Goal: Task Accomplishment & Management: Use online tool/utility

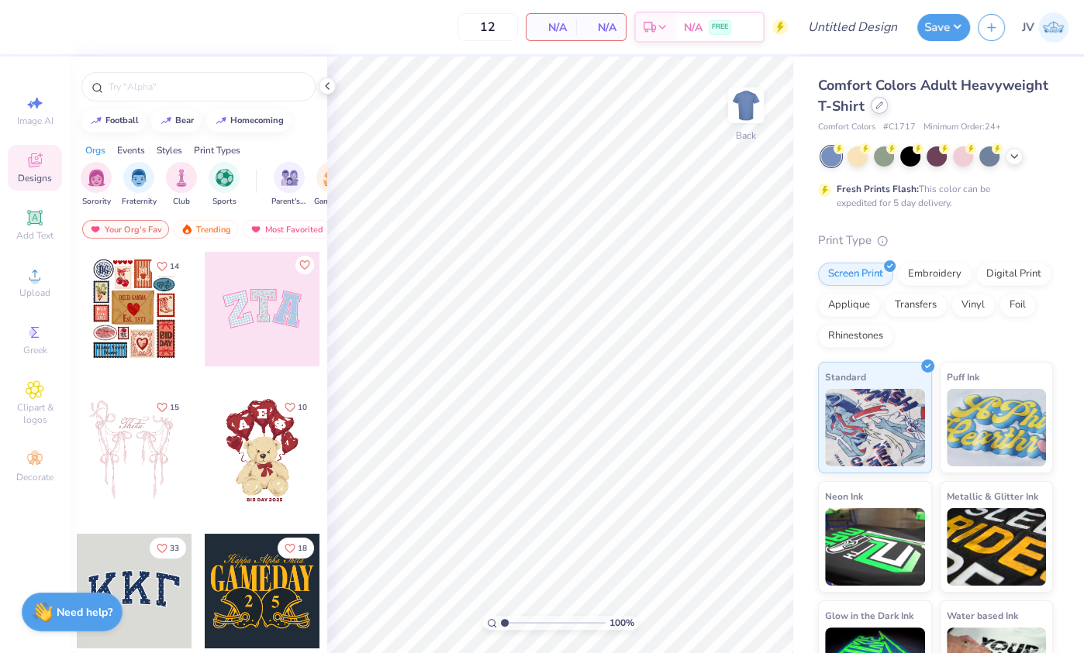
click at [874, 102] on div at bounding box center [879, 105] width 17 height 17
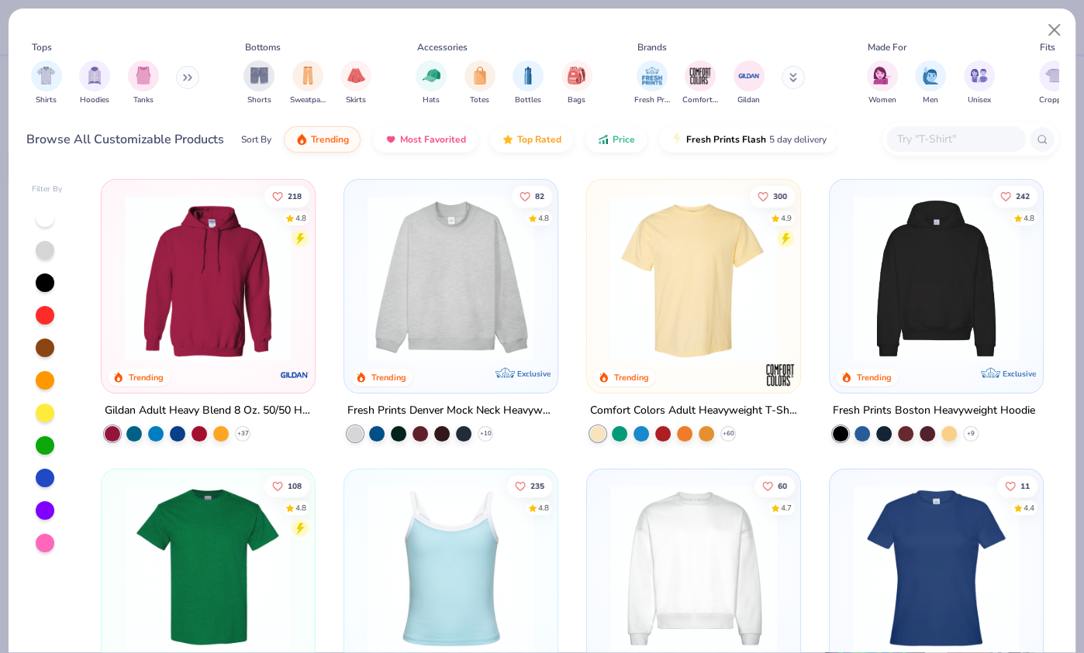
click at [796, 77] on icon at bounding box center [793, 77] width 8 height 9
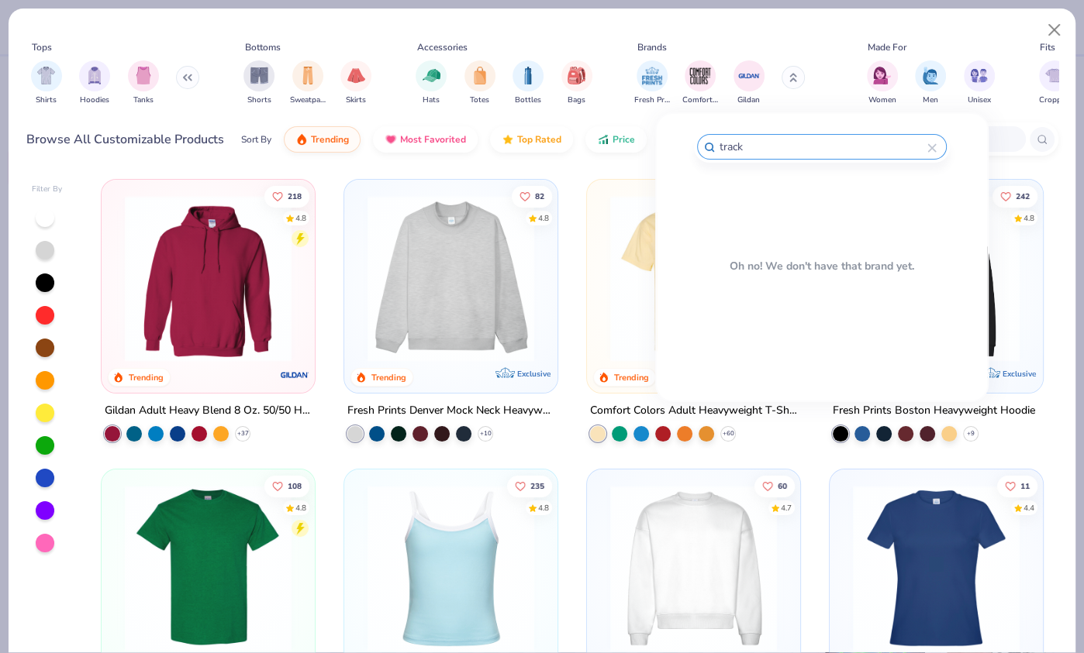
click at [822, 147] on input "track" at bounding box center [822, 147] width 209 height 18
type input "ameri"
click at [835, 198] on img at bounding box center [848, 196] width 27 height 27
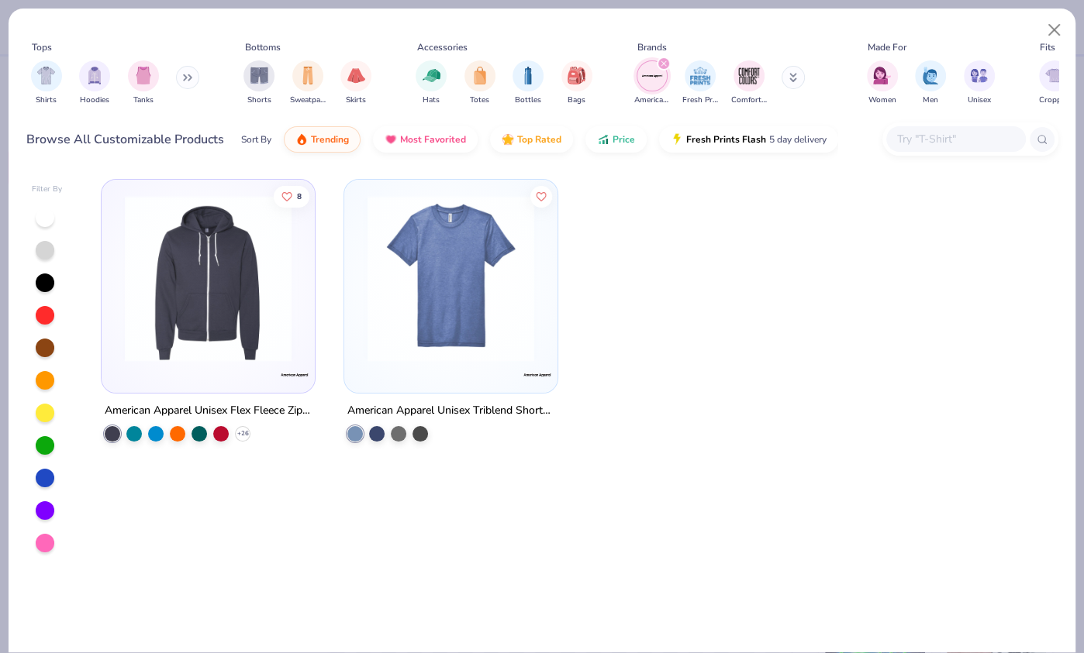
click at [516, 290] on img at bounding box center [451, 278] width 182 height 167
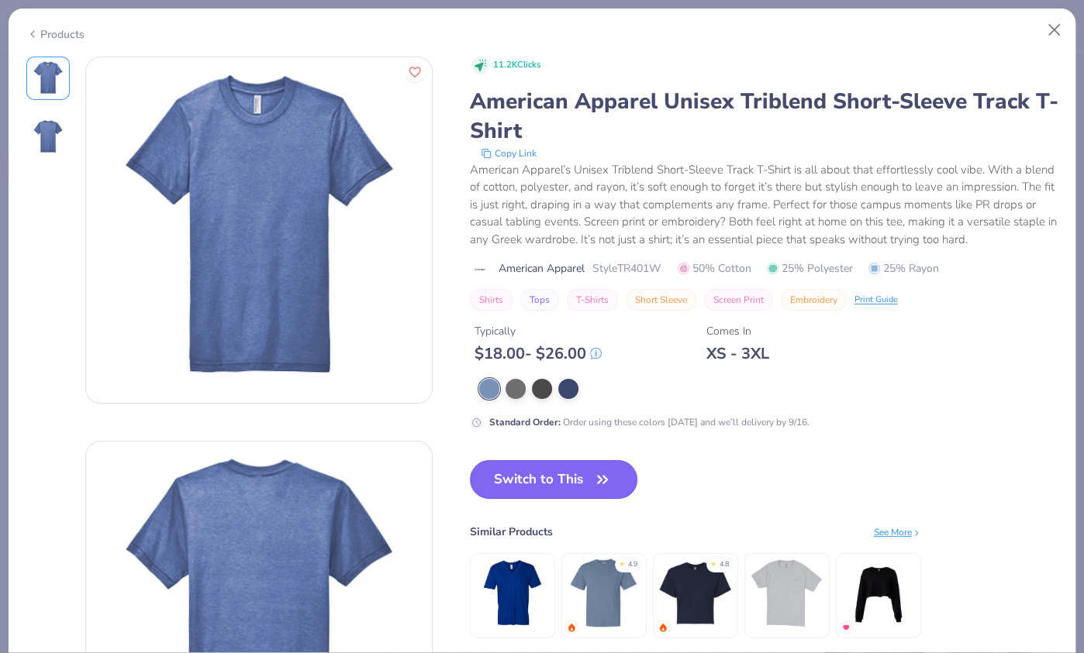
click at [567, 467] on button "Switch to This" at bounding box center [554, 479] width 168 height 39
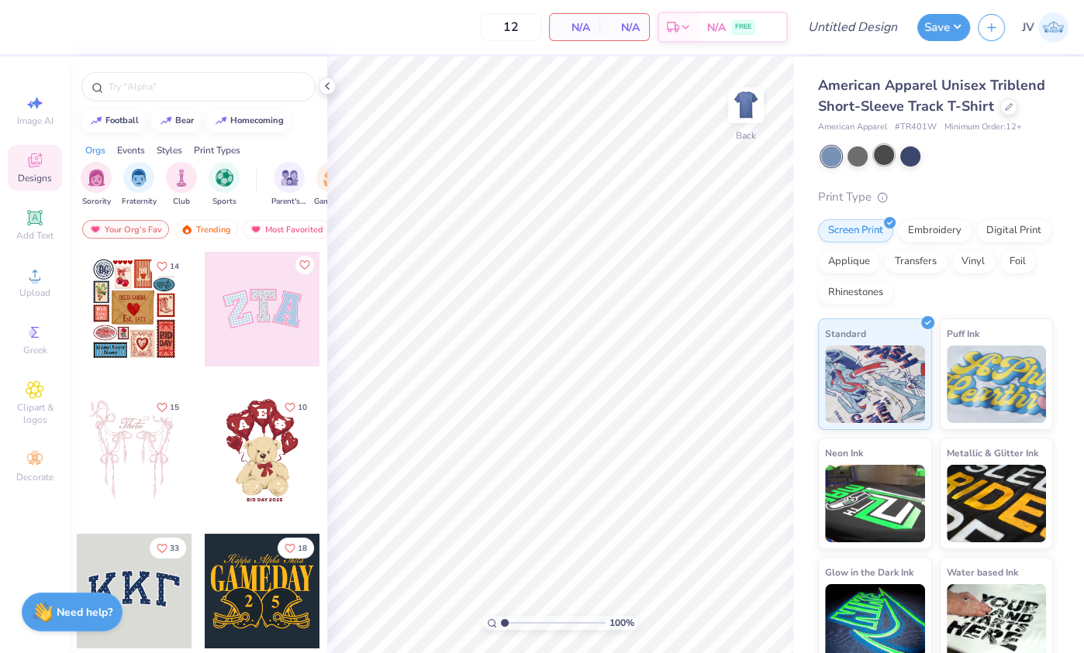
click at [889, 151] on div at bounding box center [884, 155] width 20 height 20
click at [325, 85] on icon at bounding box center [327, 86] width 12 height 12
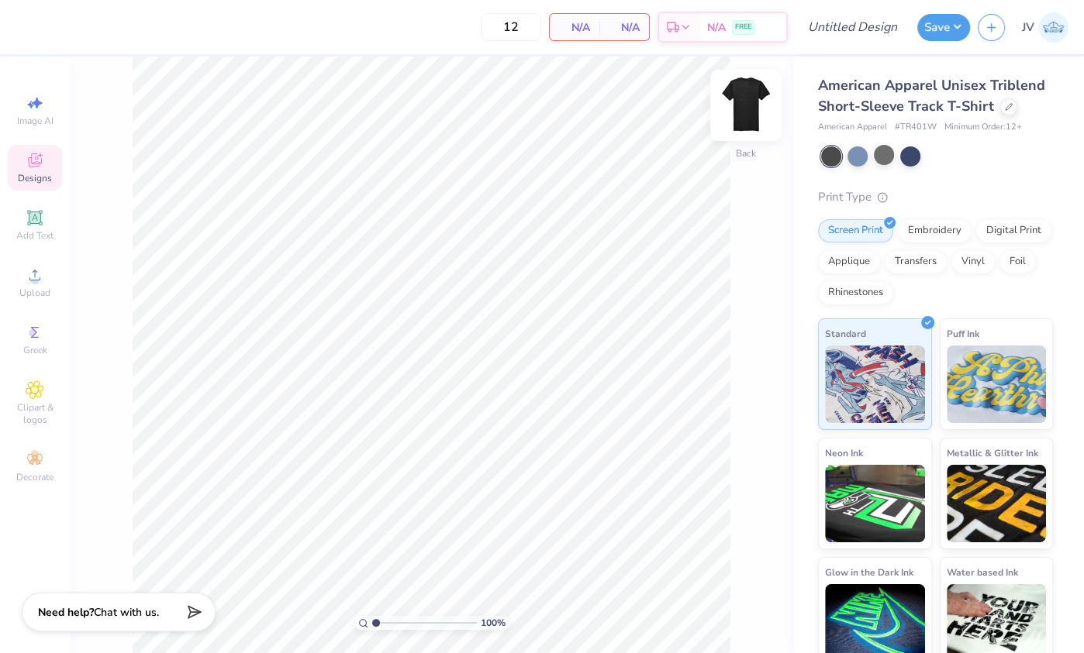
click at [735, 96] on img at bounding box center [746, 105] width 62 height 62
click at [740, 98] on img at bounding box center [746, 105] width 62 height 62
drag, startPoint x: 374, startPoint y: 624, endPoint x: 398, endPoint y: 623, distance: 24.0
click at [399, 624] on input "range" at bounding box center [424, 623] width 105 height 14
click at [900, 91] on span "American Apparel Unisex Triblend Short-Sleeve Track T-Shirt" at bounding box center [931, 96] width 227 height 40
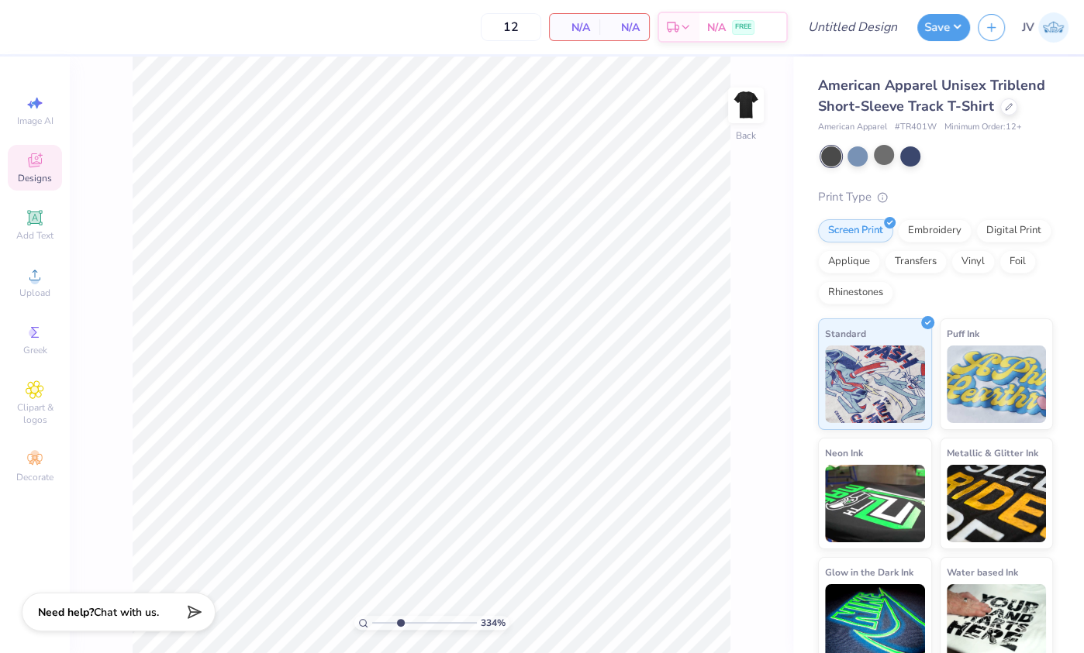
click at [371, 623] on div "334 %" at bounding box center [431, 623] width 155 height 14
drag, startPoint x: 393, startPoint y: 624, endPoint x: 364, endPoint y: 624, distance: 29.5
type input "1"
click at [372, 624] on input "range" at bounding box center [424, 623] width 105 height 14
click at [802, 281] on div "American Apparel Unisex Triblend Short-Sleeve Track T-Shirt American Apparel # …" at bounding box center [938, 363] width 291 height 612
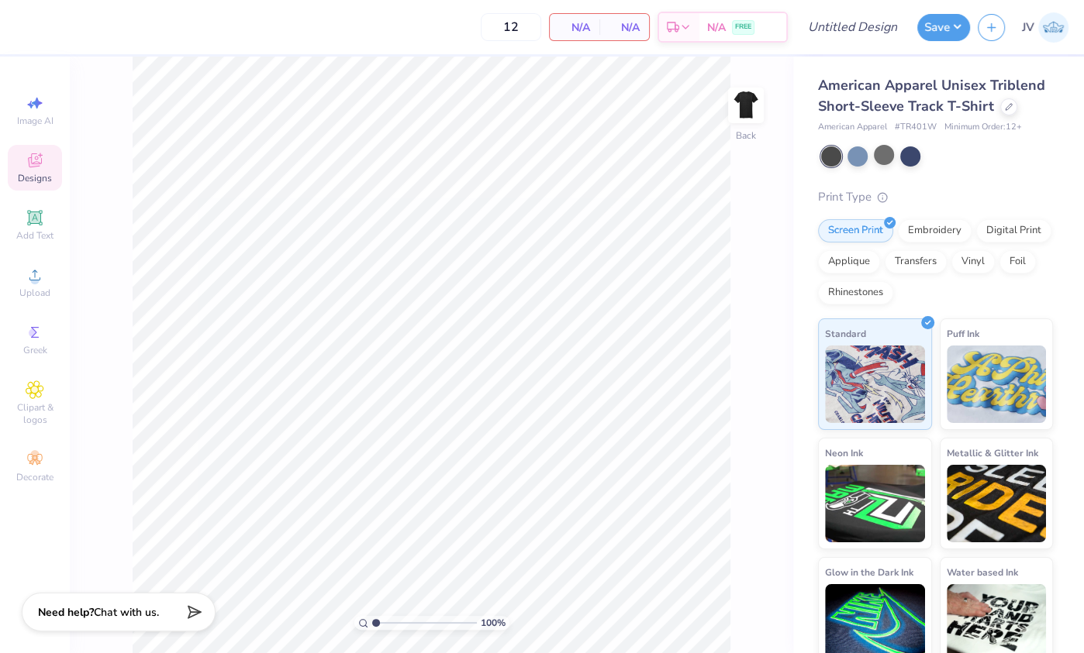
click at [920, 92] on span "American Apparel Unisex Triblend Short-Sleeve Track T-Shirt" at bounding box center [931, 96] width 227 height 40
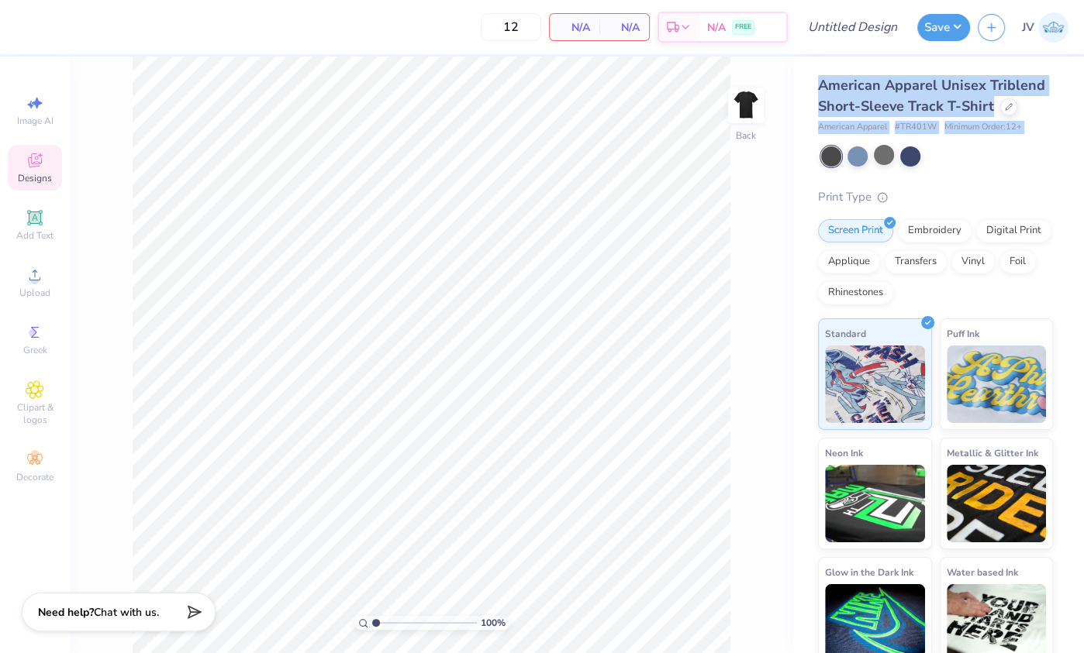
drag, startPoint x: 920, startPoint y: 92, endPoint x: 923, endPoint y: 136, distance: 44.3
click at [923, 136] on div "American Apparel Unisex Triblend Short-Sleeve Track T-Shirt American Apparel # …" at bounding box center [935, 372] width 235 height 594
copy div "American Apparel Unisex Triblend Short-Sleeve Track T-Shirt American Apparel # …"
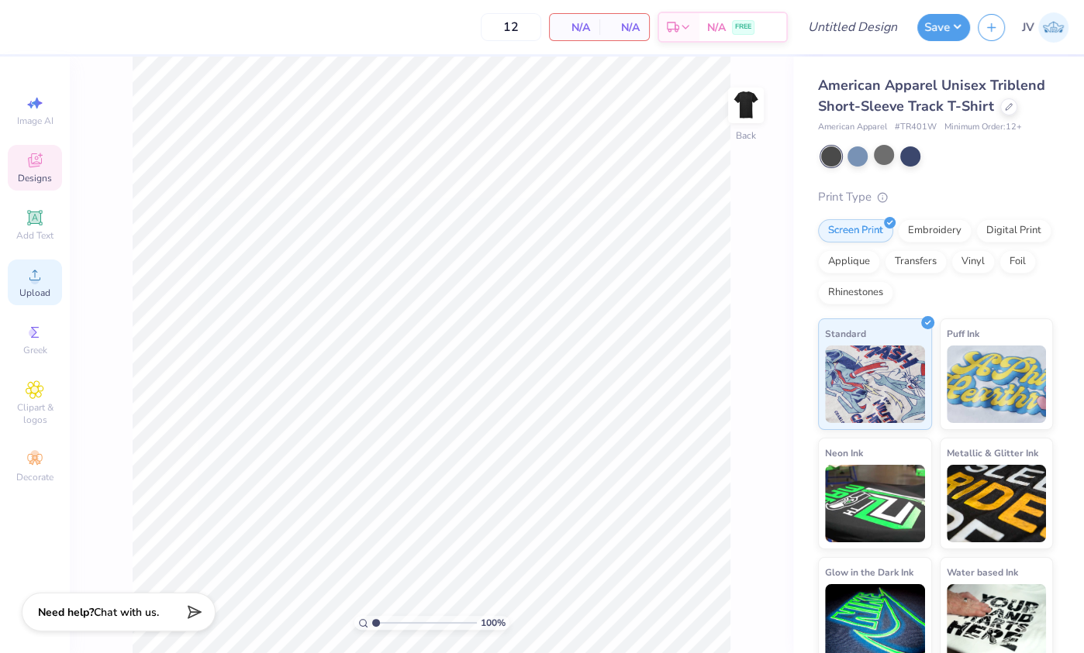
click at [41, 273] on icon at bounding box center [35, 275] width 19 height 19
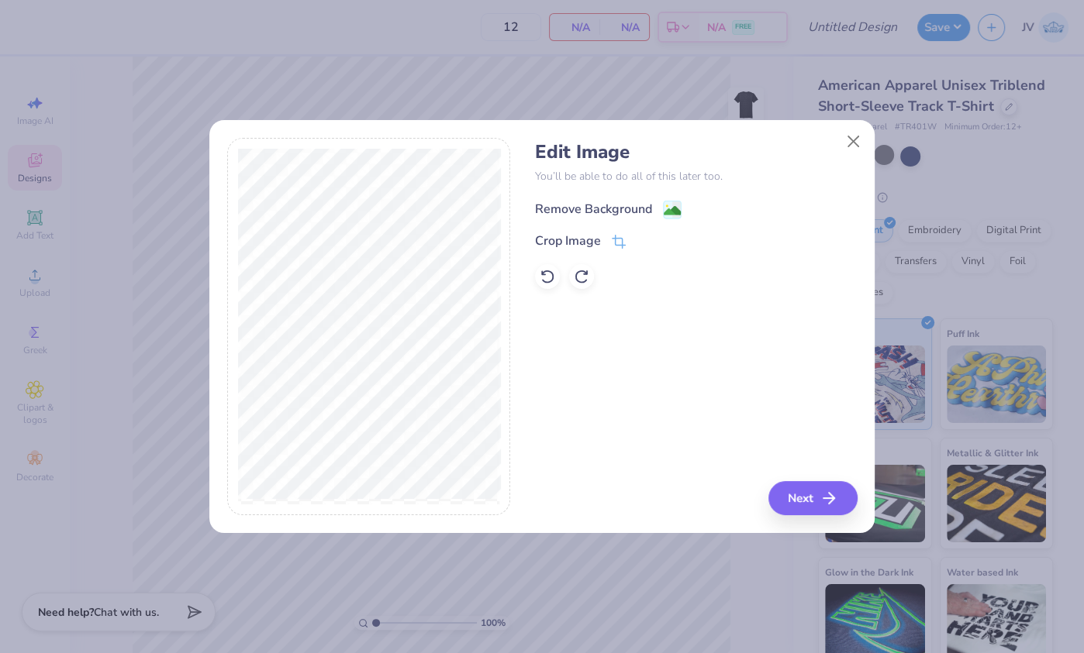
click at [666, 208] on image at bounding box center [672, 210] width 17 height 17
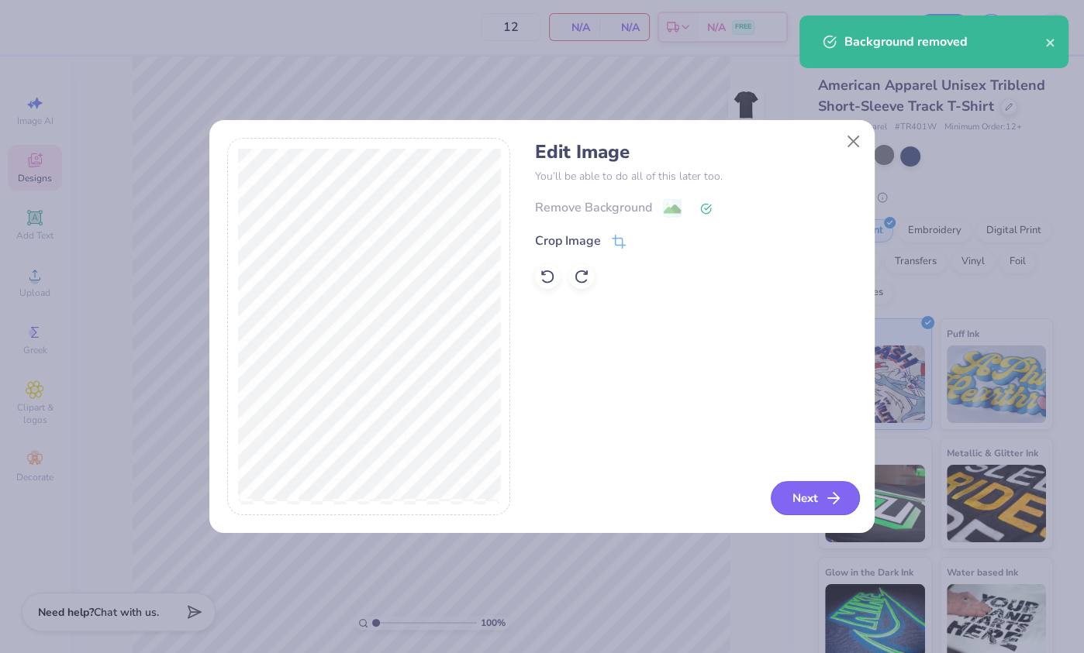
click at [805, 491] on button "Next" at bounding box center [815, 498] width 89 height 34
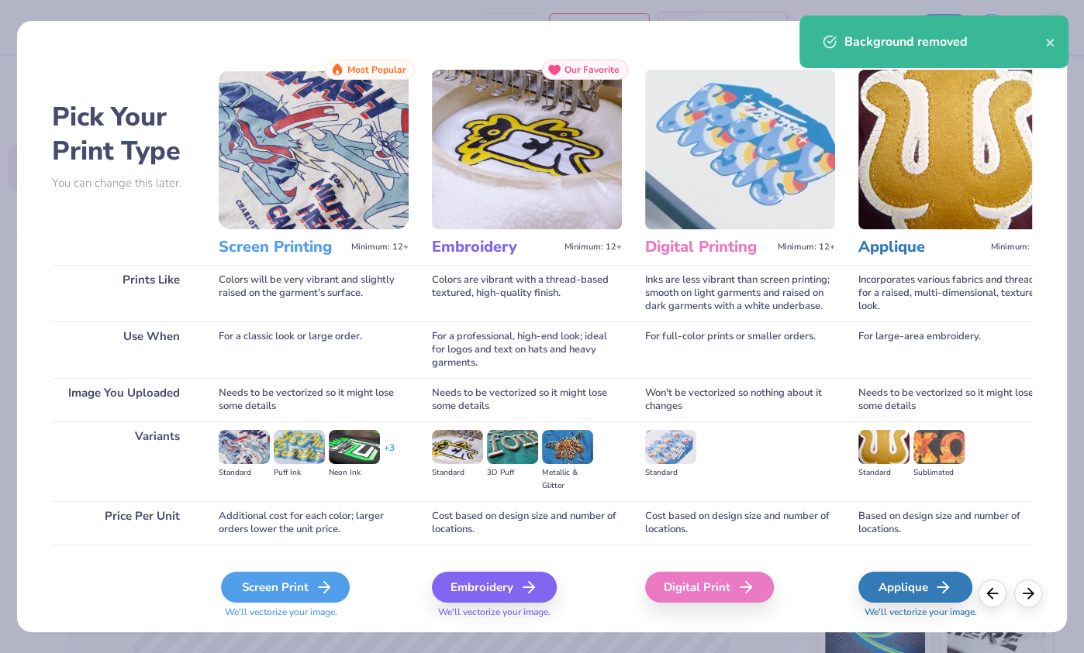
click at [322, 583] on icon at bounding box center [324, 587] width 19 height 19
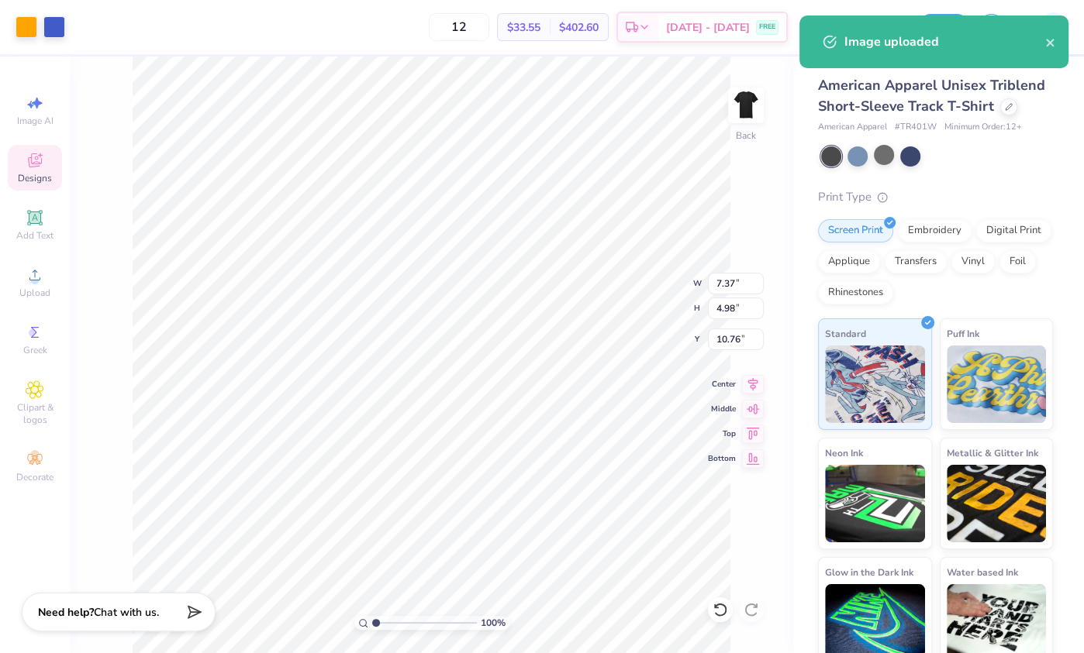
type input "5.09"
type input "3.44"
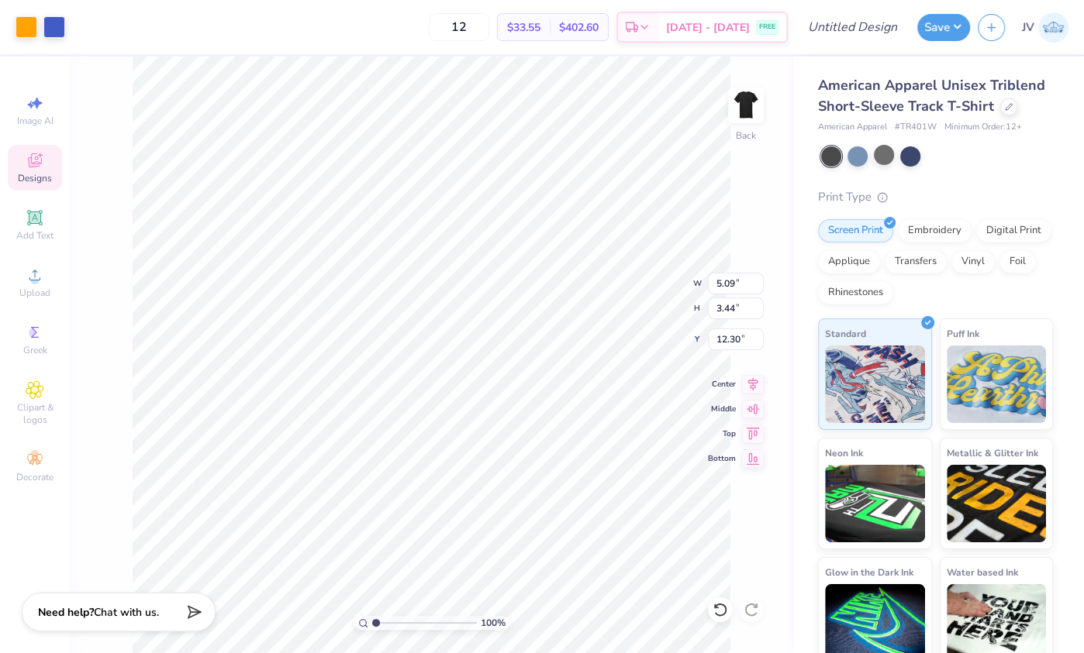
type input "2.07"
type input "3.84"
type input "2.59"
type input "3.00"
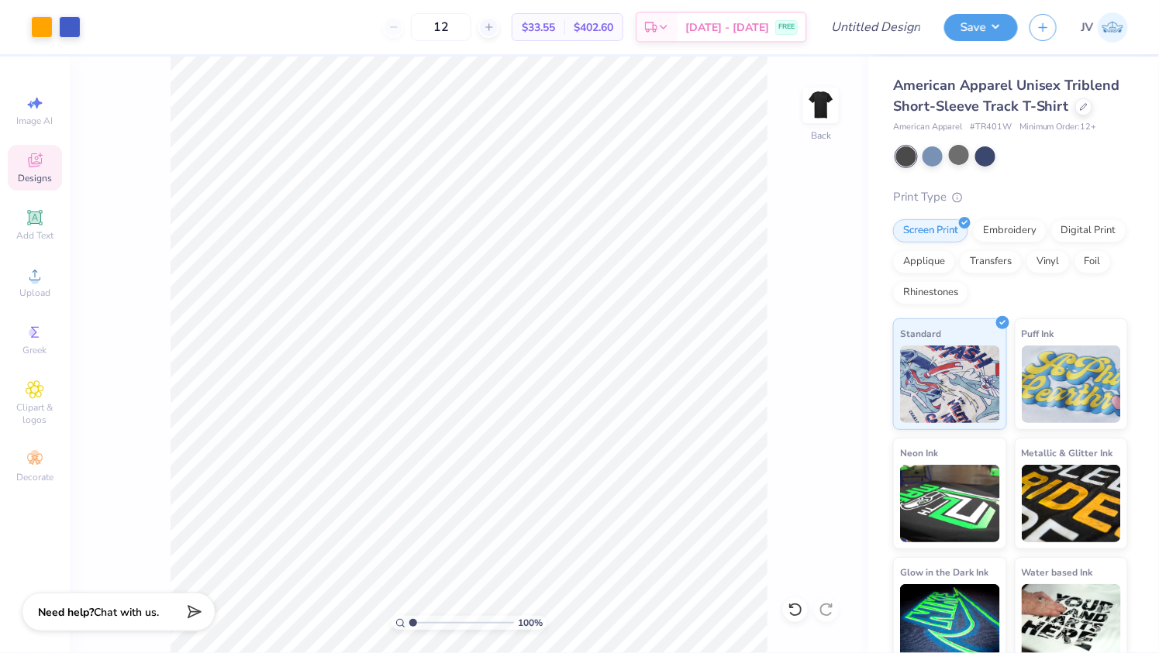
click at [1050, 147] on div at bounding box center [1012, 157] width 232 height 20
click at [959, 148] on div at bounding box center [959, 155] width 20 height 20
click at [995, 157] on div at bounding box center [985, 155] width 20 height 20
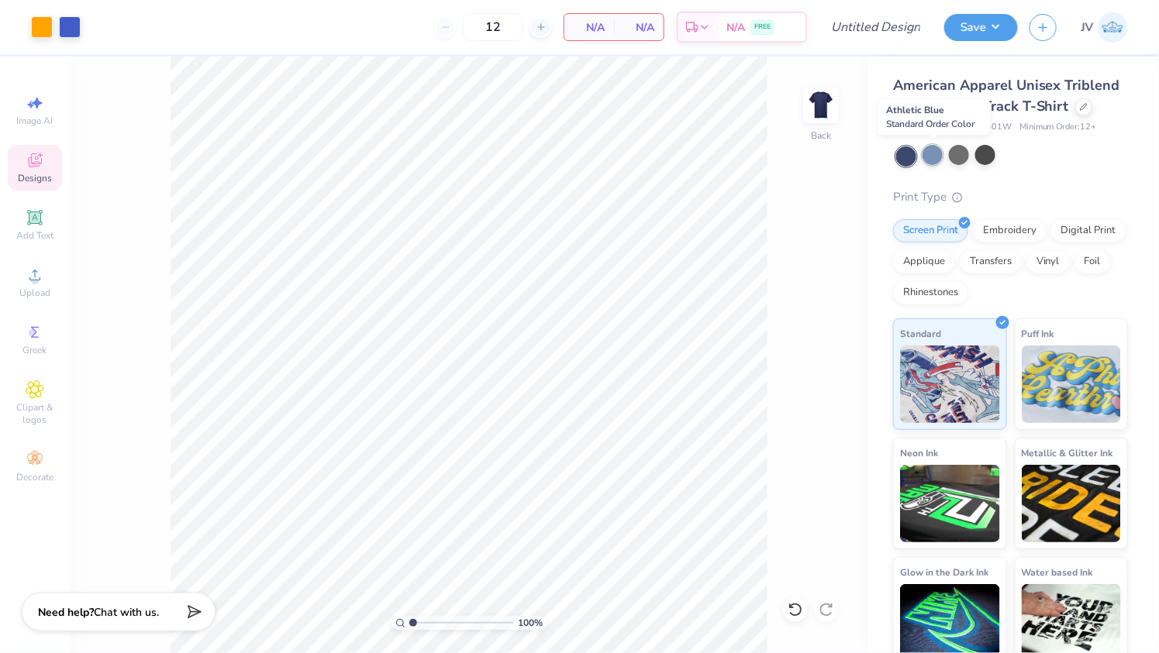
click at [930, 158] on div at bounding box center [932, 155] width 20 height 20
click at [903, 155] on div at bounding box center [906, 157] width 20 height 20
click at [936, 154] on div at bounding box center [932, 155] width 20 height 20
click at [961, 160] on div at bounding box center [959, 155] width 20 height 20
click at [546, 27] on icon at bounding box center [541, 27] width 11 height 11
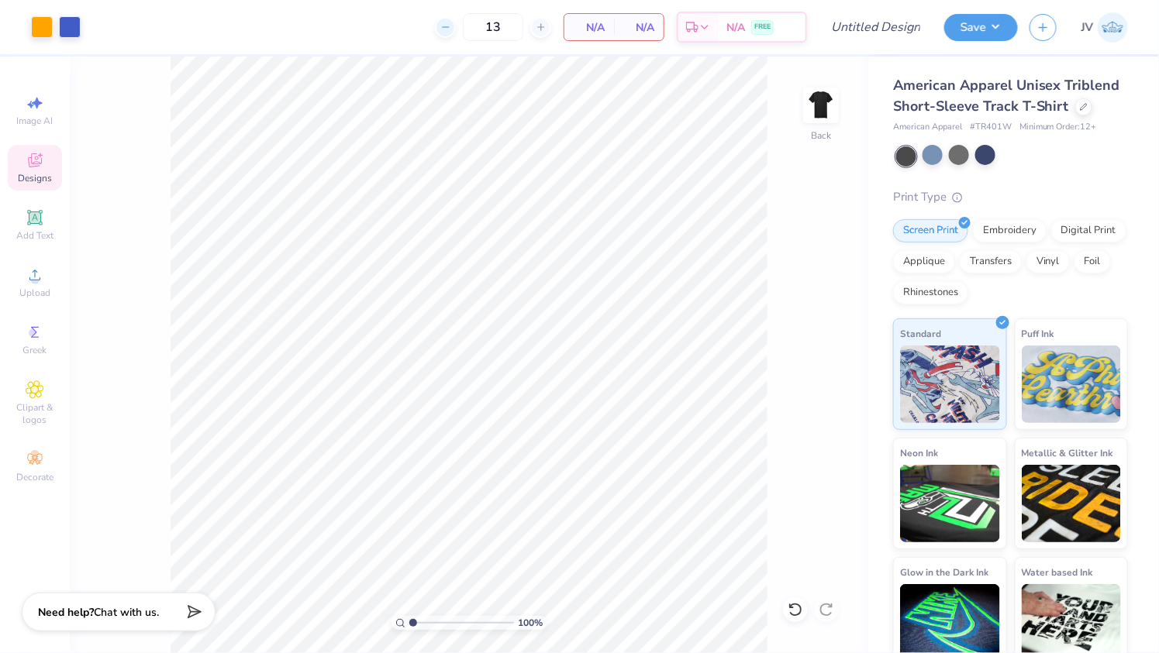
click at [456, 19] on div at bounding box center [445, 27] width 21 height 21
click at [781, 175] on div "100 % Back" at bounding box center [469, 355] width 798 height 597
click at [1039, 150] on div at bounding box center [1012, 157] width 232 height 20
click at [952, 90] on span "American Apparel Unisex Triblend Short-Sleeve Track T-Shirt" at bounding box center [1006, 96] width 227 height 40
click at [643, 16] on div "N/A Total" at bounding box center [639, 27] width 50 height 26
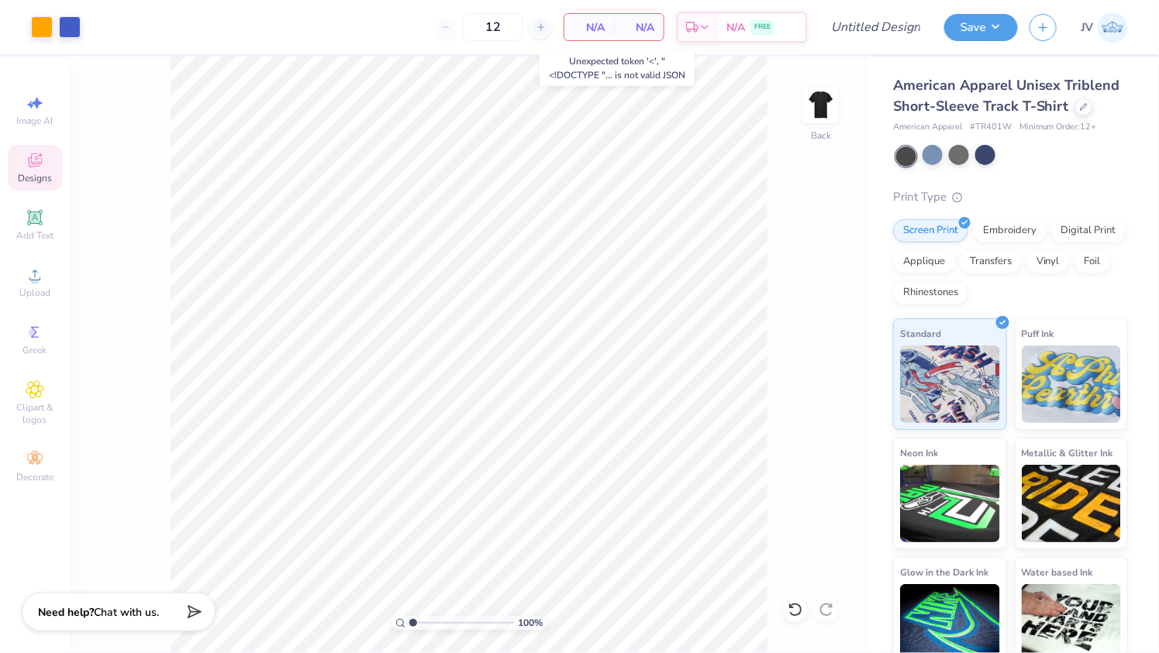
click at [585, 28] on span "N/A" at bounding box center [589, 27] width 31 height 16
click at [541, 27] on line at bounding box center [540, 27] width 6 height 0
click at [450, 33] on div at bounding box center [445, 27] width 21 height 21
type input "12"
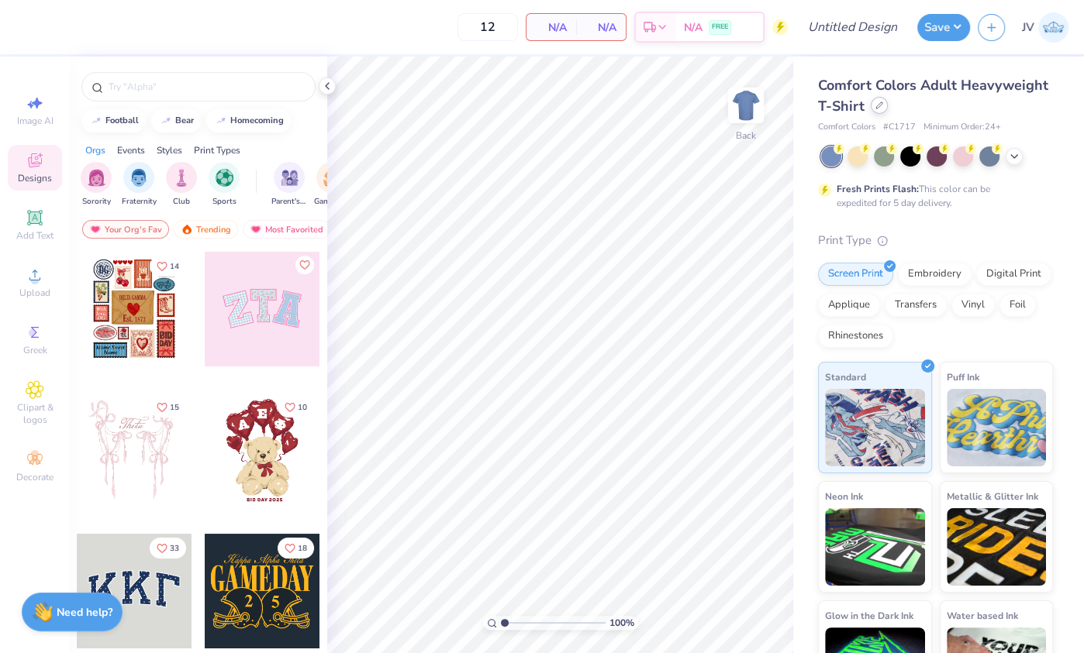
click at [876, 99] on div at bounding box center [879, 105] width 17 height 17
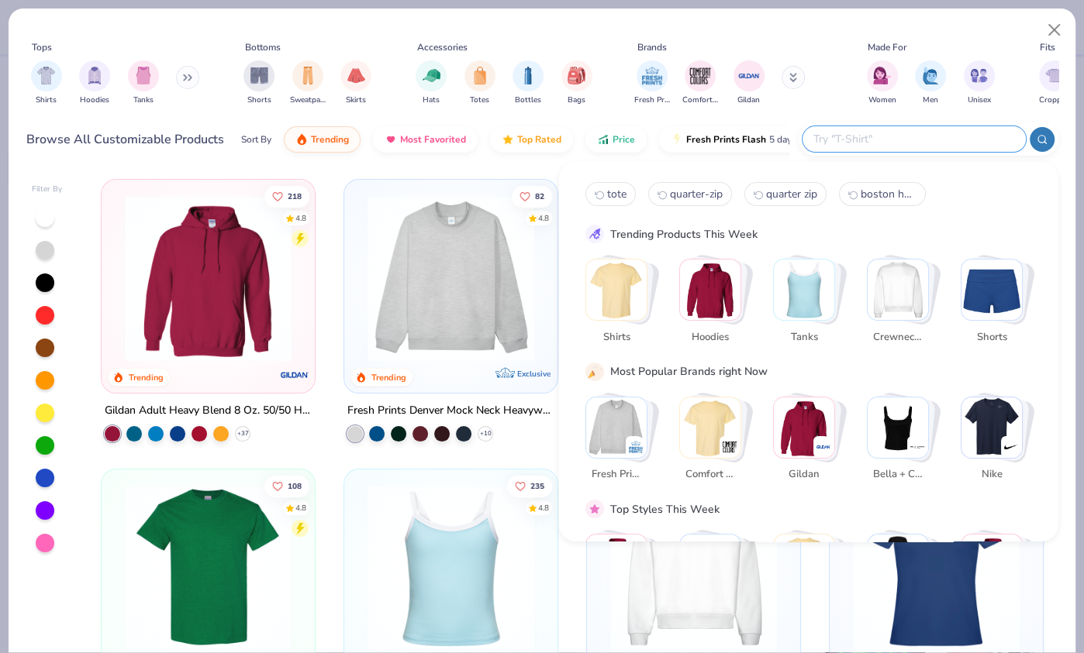
click at [909, 137] on input "text" at bounding box center [913, 139] width 203 height 18
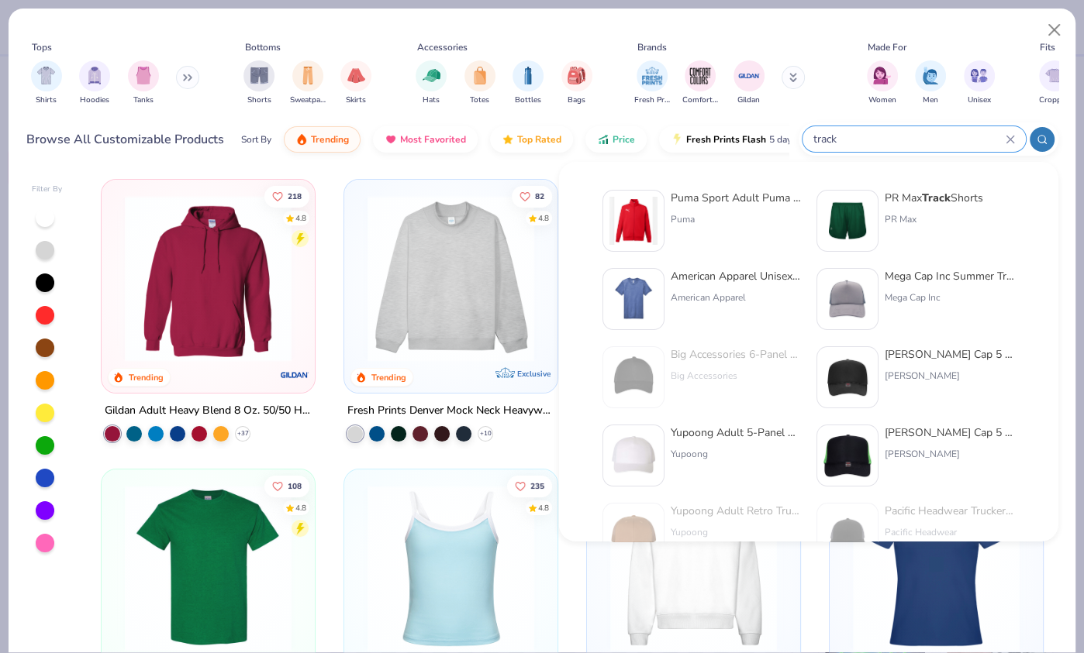
type input "track"
click at [772, 278] on div "American Apparel Unisex Triblend Short-Sleeve Track T-Shirt" at bounding box center [736, 276] width 130 height 16
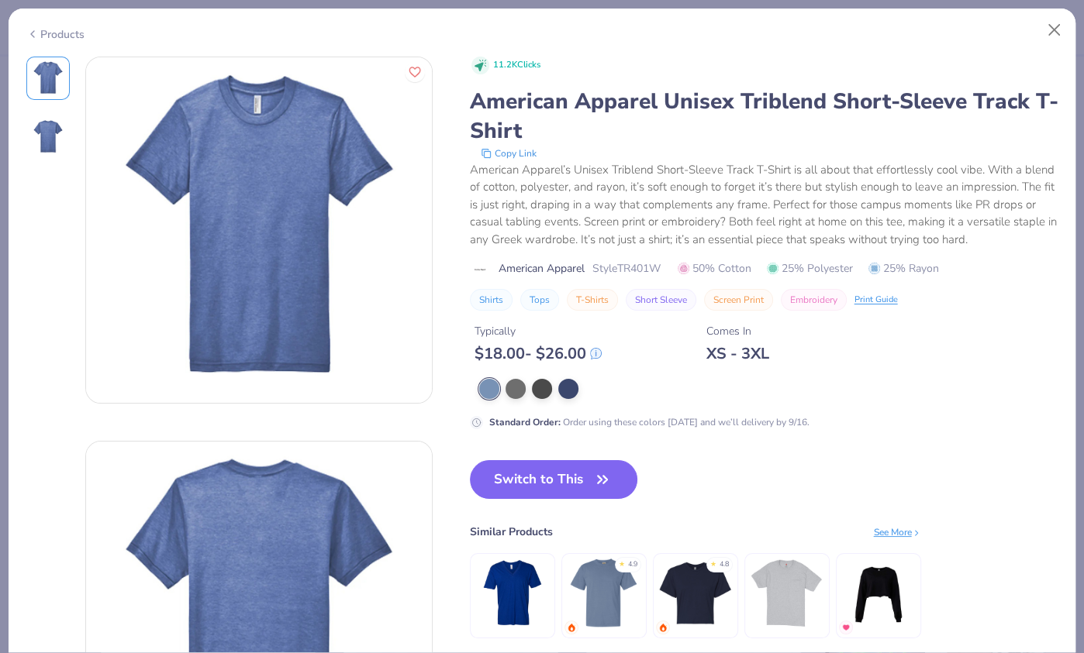
click at [295, 104] on img at bounding box center [259, 230] width 346 height 346
click at [514, 384] on div at bounding box center [515, 388] width 20 height 20
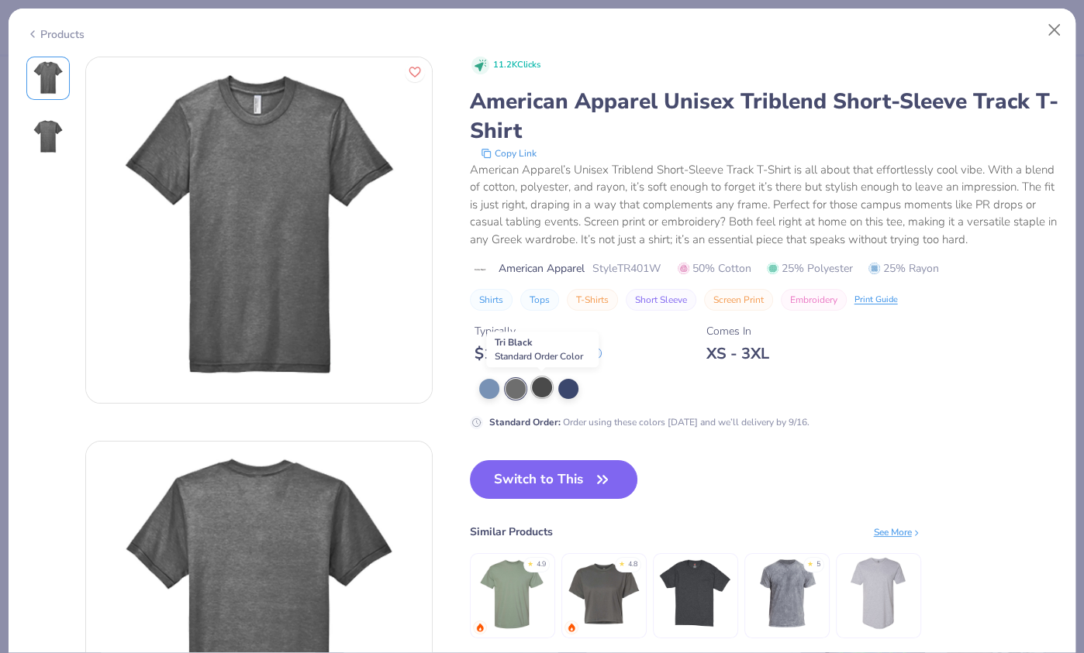
click at [539, 384] on div at bounding box center [542, 388] width 20 height 20
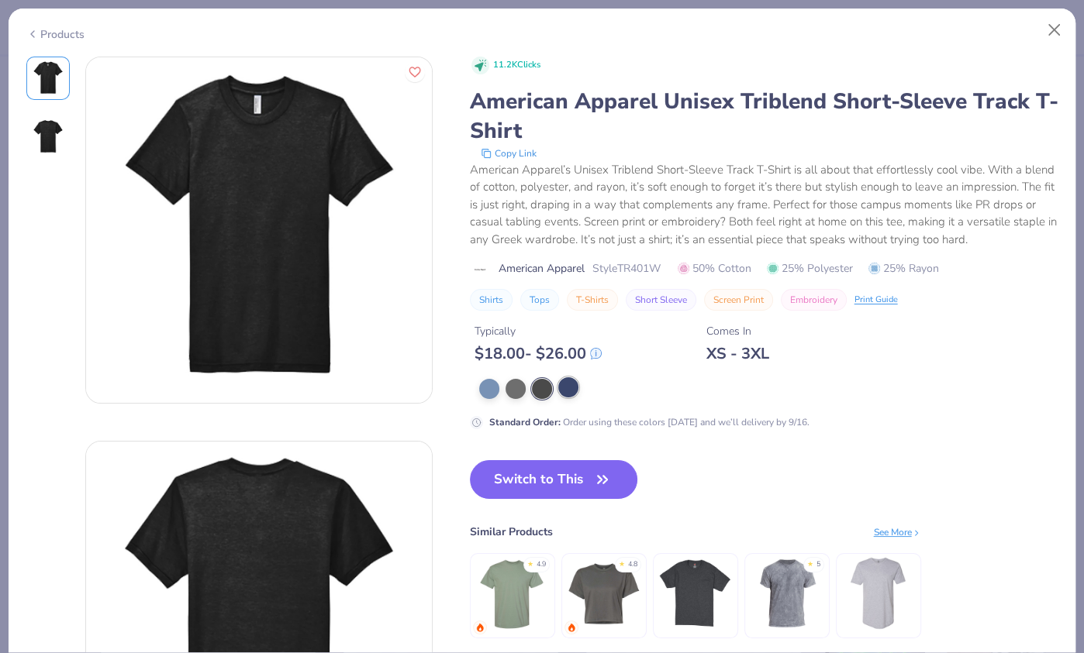
click at [567, 381] on div at bounding box center [568, 388] width 20 height 20
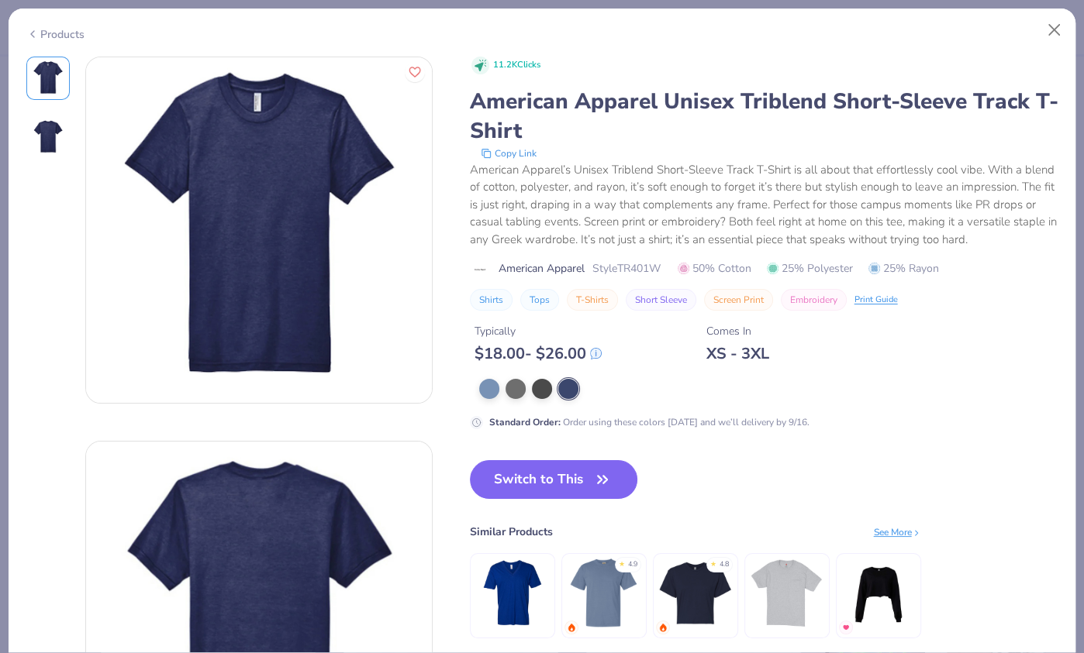
click at [271, 108] on img at bounding box center [259, 230] width 346 height 346
click at [1050, 35] on button "Close" at bounding box center [1053, 30] width 29 height 29
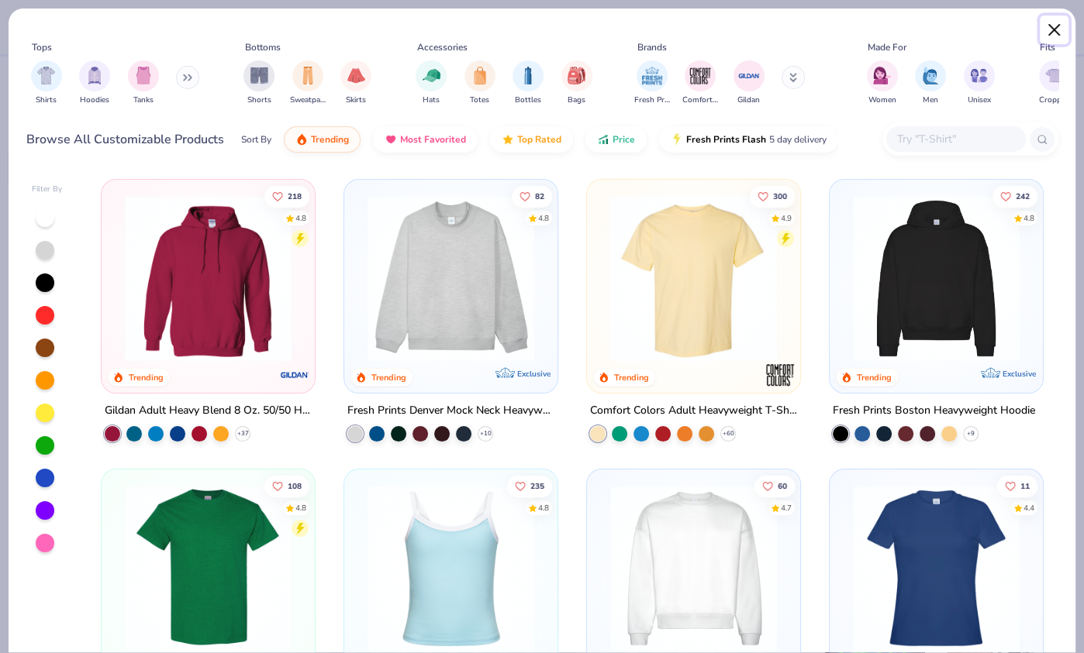
click at [1051, 28] on button "Close" at bounding box center [1053, 30] width 29 height 29
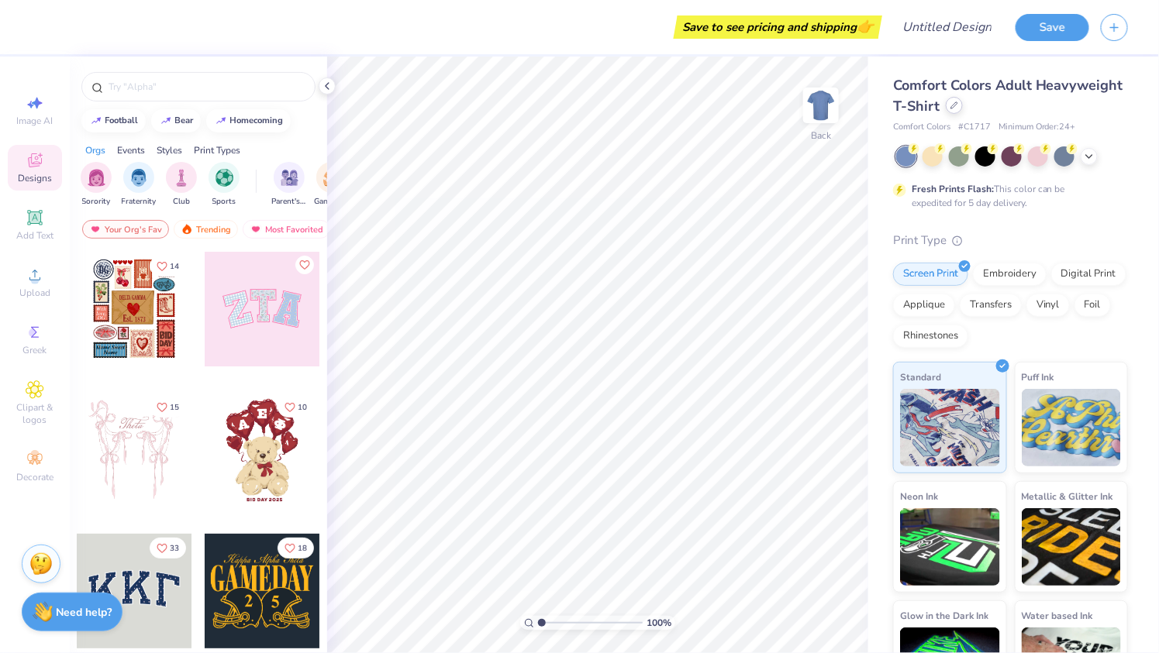
click at [953, 104] on icon at bounding box center [954, 106] width 8 height 8
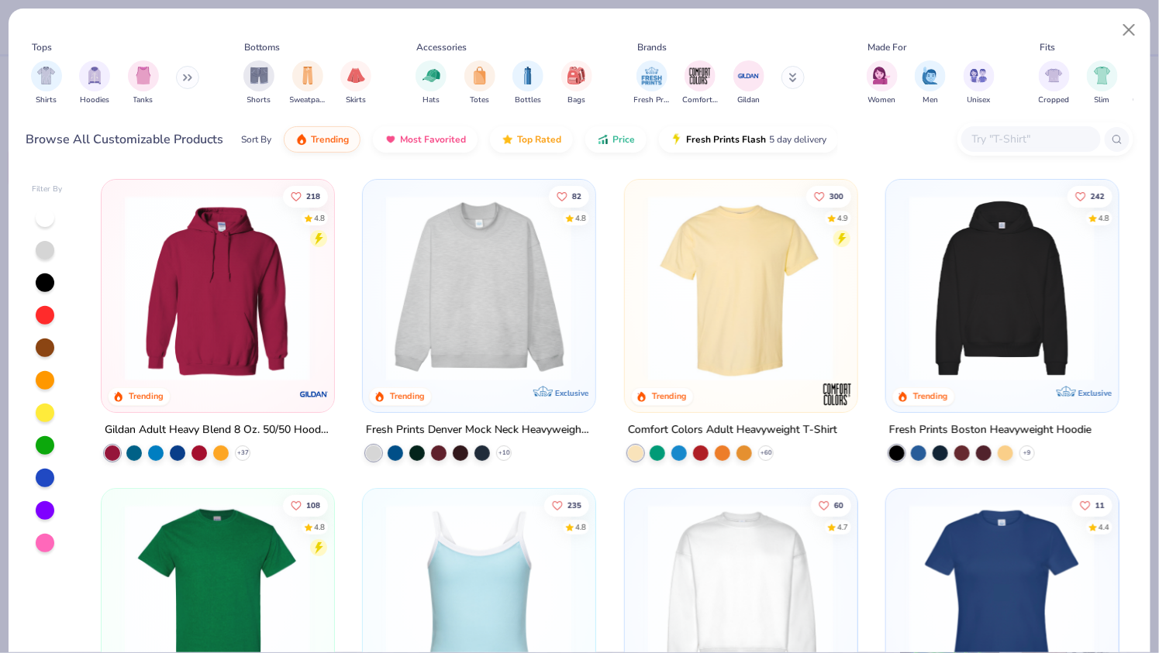
click at [791, 77] on icon at bounding box center [793, 75] width 5 height 2
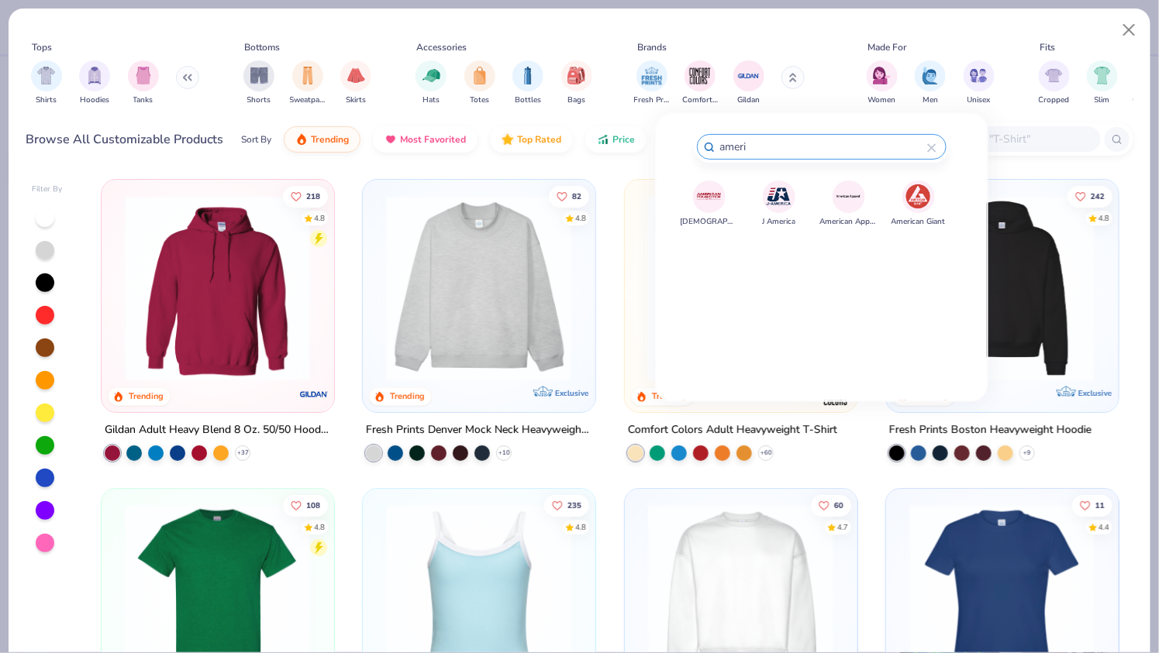
type input "ameri"
click at [853, 198] on img at bounding box center [848, 196] width 27 height 27
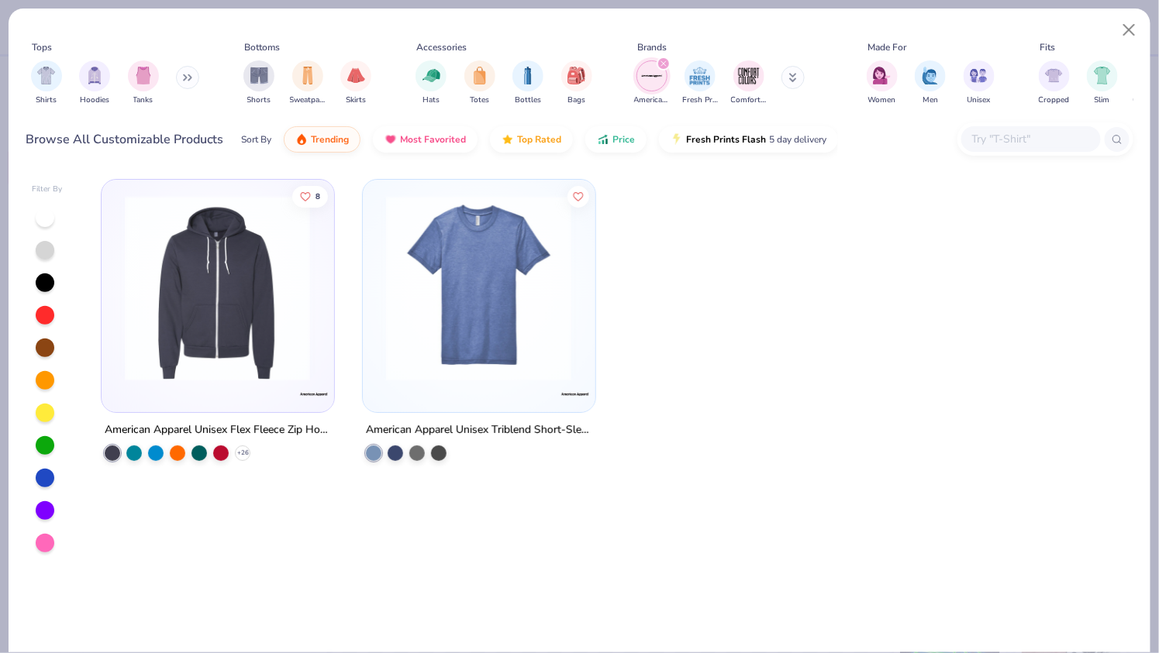
click at [426, 302] on img at bounding box center [478, 288] width 201 height 186
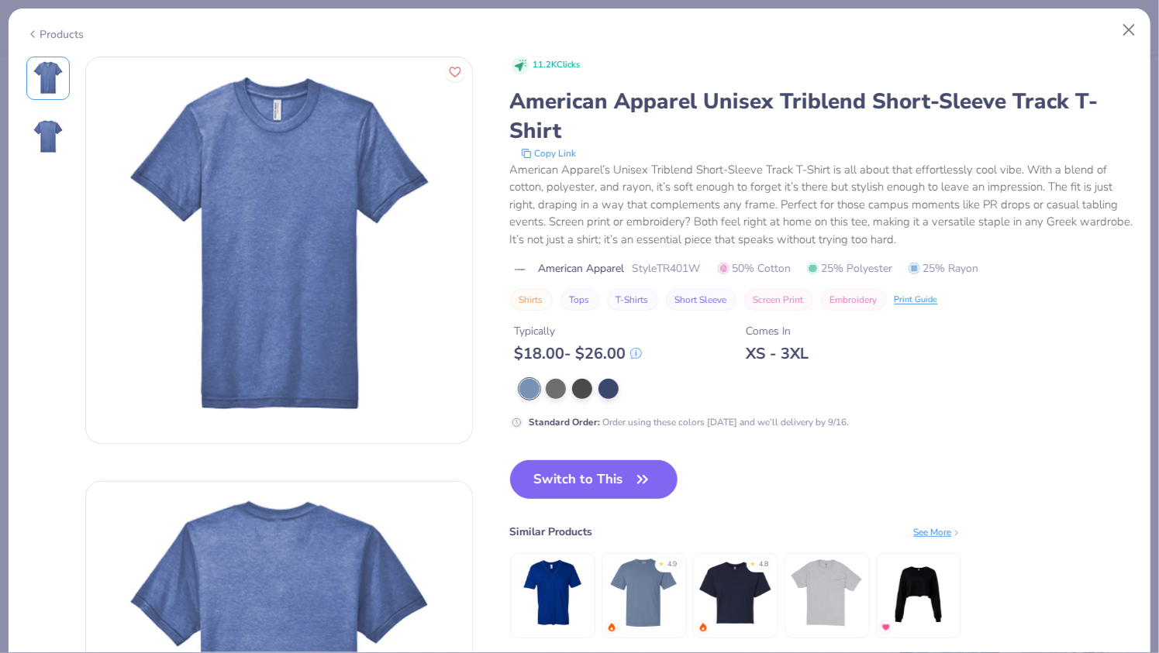
click at [674, 268] on span "Style TR401W" at bounding box center [667, 268] width 68 height 16
copy span "TR401W"
click at [590, 479] on button "Switch to This" at bounding box center [594, 479] width 168 height 39
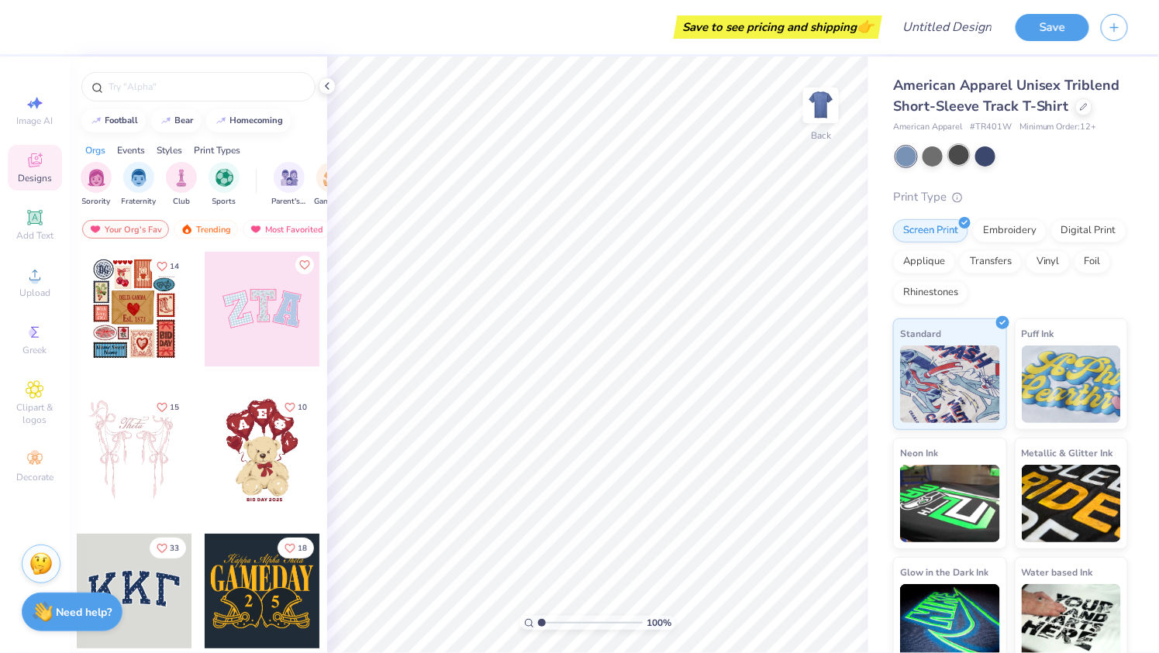
click at [957, 163] on div at bounding box center [959, 155] width 20 height 20
click at [41, 296] on span "Upload" at bounding box center [34, 293] width 31 height 12
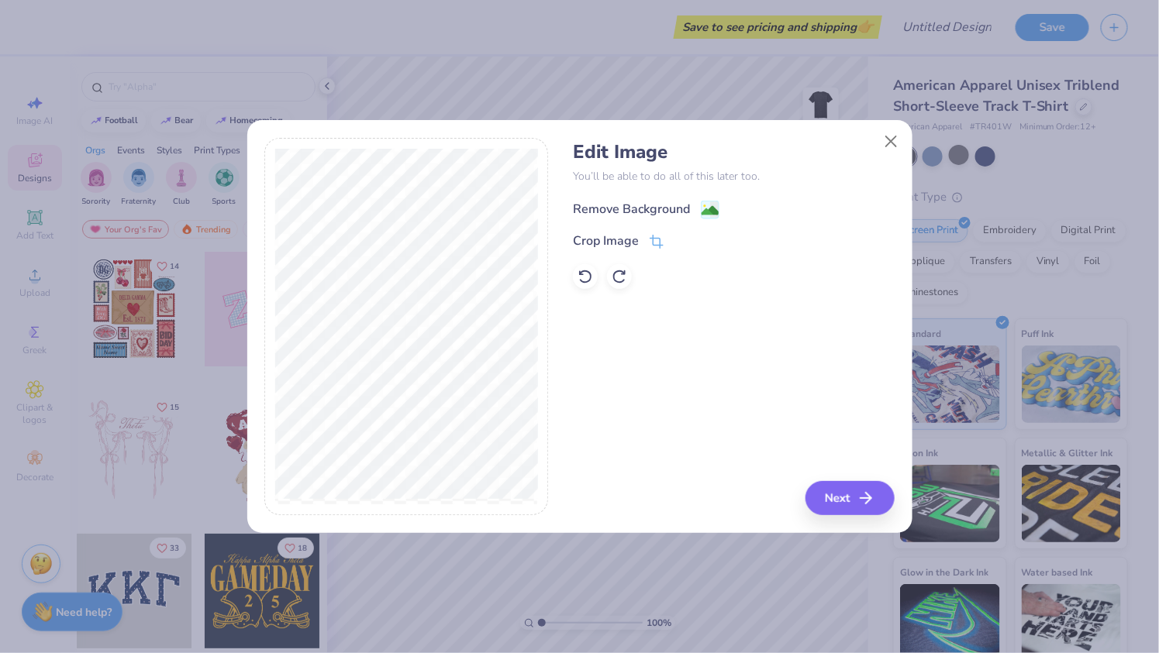
click at [703, 208] on image at bounding box center [710, 210] width 17 height 17
click at [849, 492] on div "Edit Image You’ll be able to do all of this later too. Remove Background Crop I…" at bounding box center [734, 327] width 322 height 378
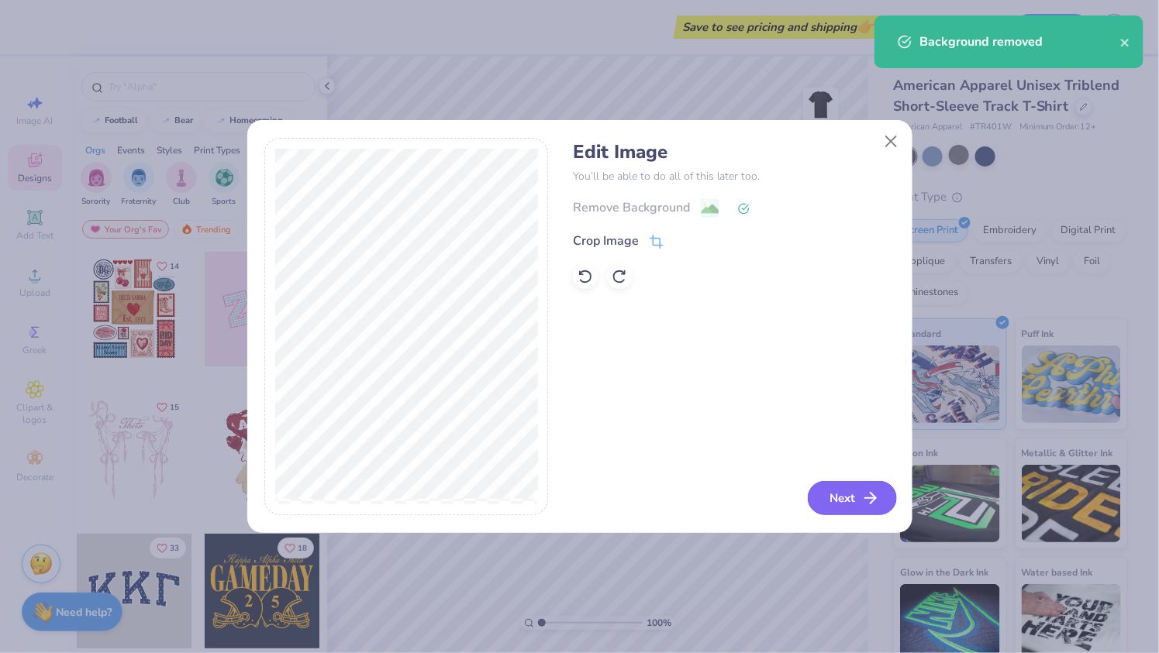
click at [852, 498] on button "Next" at bounding box center [852, 498] width 89 height 34
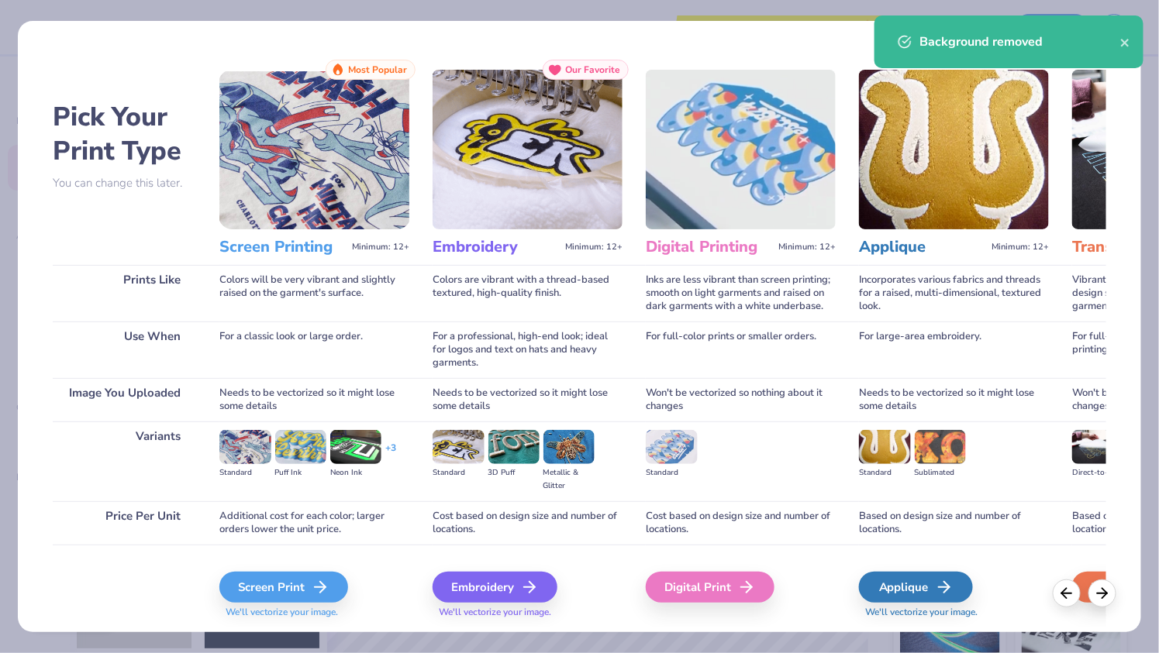
click at [326, 571] on div "Screen Print We'll vectorize your image." at bounding box center [314, 586] width 190 height 83
click at [322, 591] on icon at bounding box center [324, 587] width 19 height 19
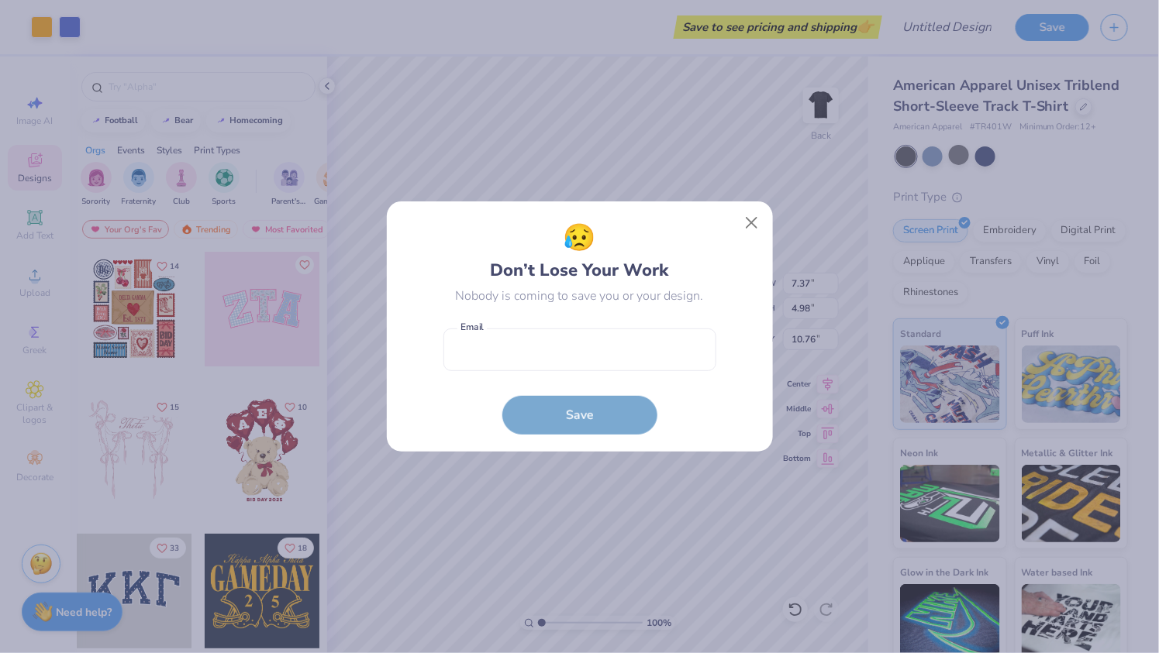
click at [729, 222] on div "😥 Don’t Lose Your Work Nobody is coming to save you or your design. Email is a …" at bounding box center [579, 327] width 351 height 216
click at [753, 221] on button "Close" at bounding box center [750, 223] width 29 height 29
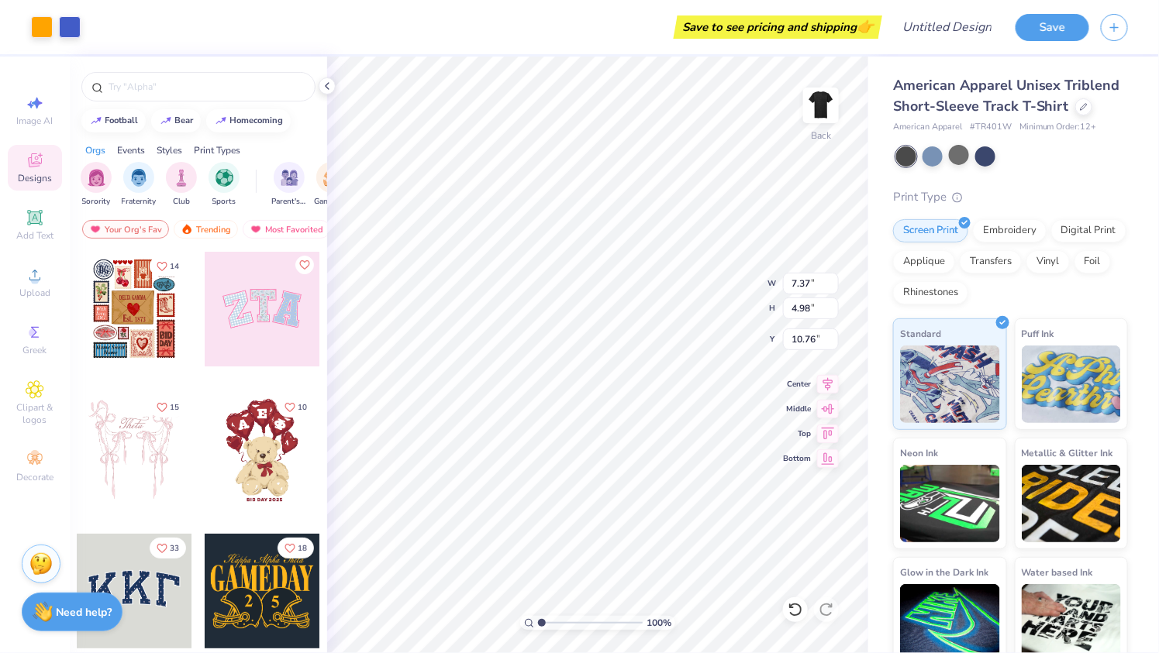
type input "5.69"
type input "3.84"
type input "3.00"
type input "4.11"
type input "2.78"
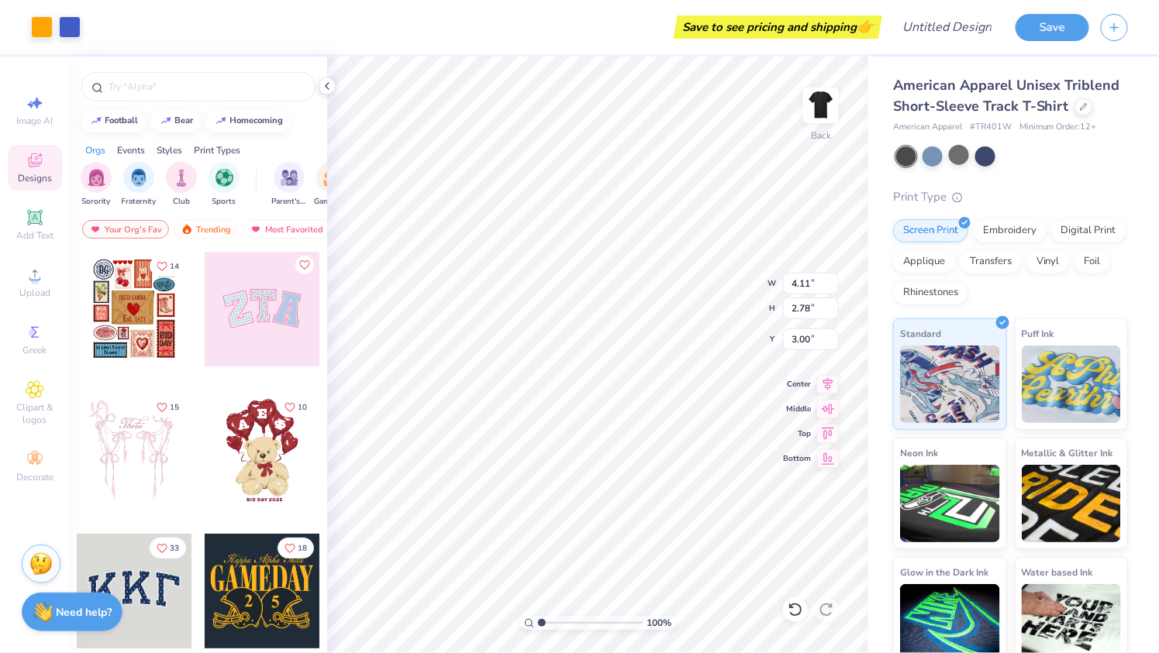
type input "3.66"
type input "2.47"
type input "3.03"
type input "2.05"
click at [962, 29] on input "Design Title" at bounding box center [966, 27] width 76 height 31
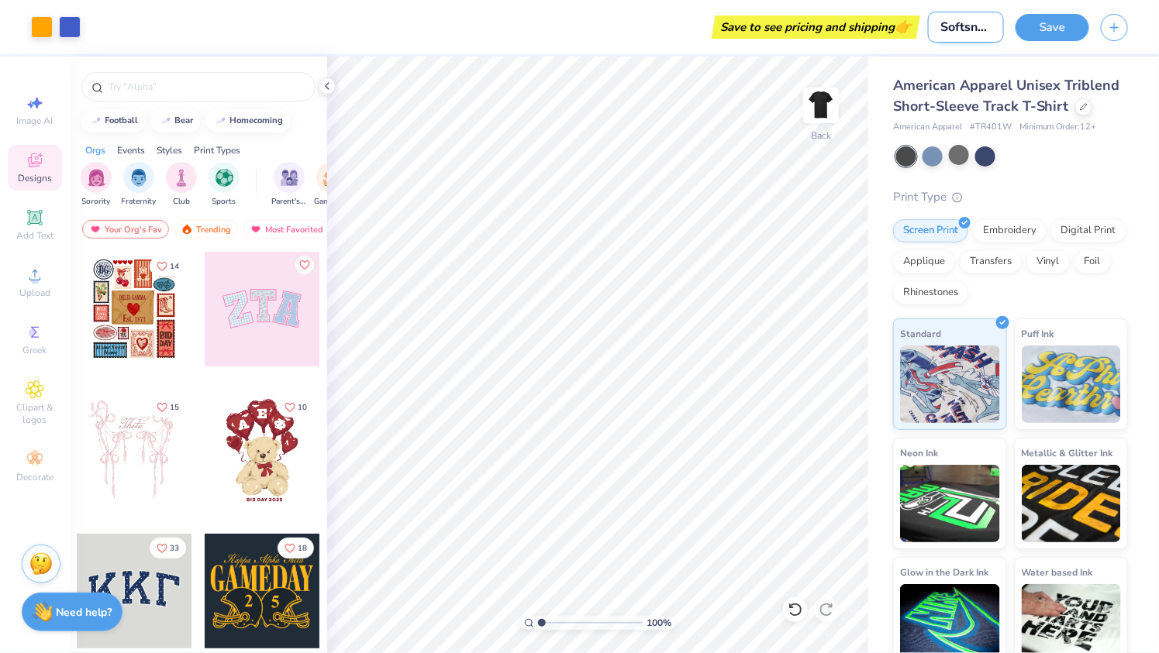
scroll to position [0, 2]
type input "Softsnow"
click at [1047, 26] on button "Save" at bounding box center [1052, 25] width 74 height 27
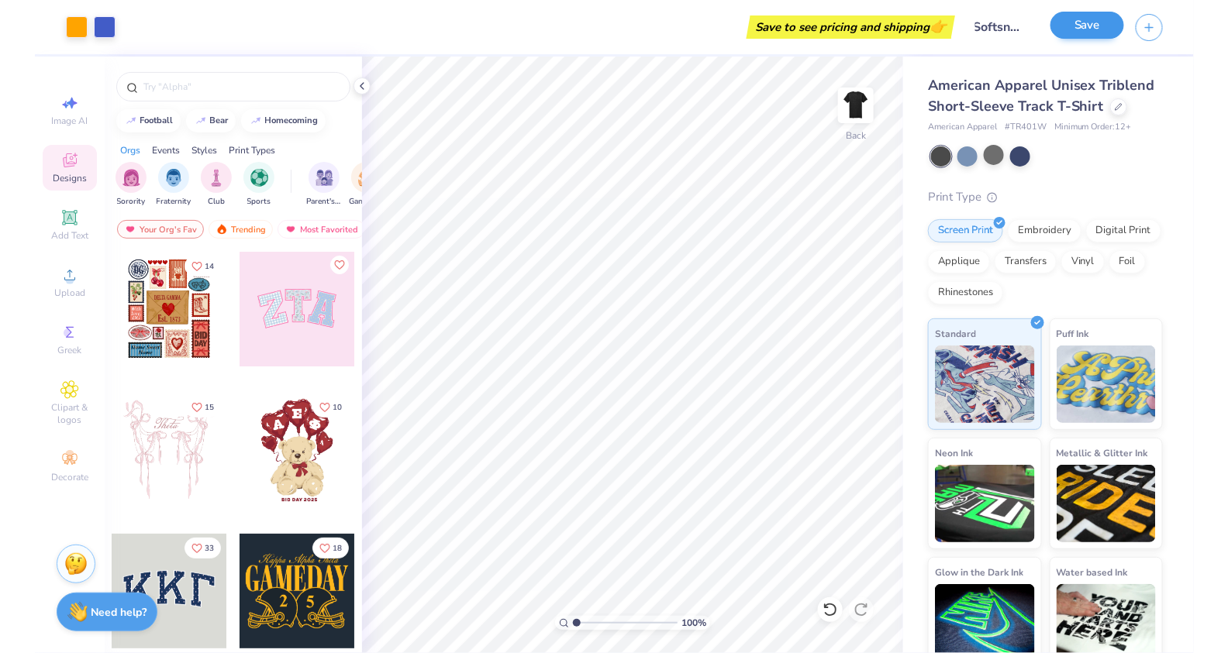
scroll to position [0, 0]
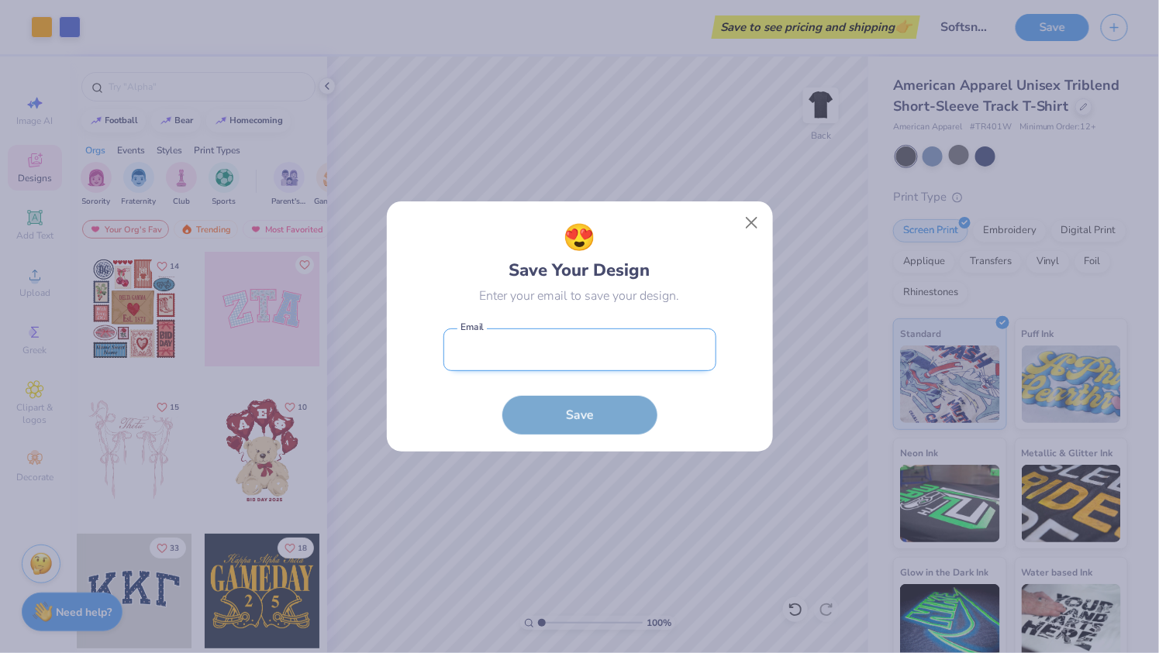
click at [653, 350] on input "email" at bounding box center [579, 350] width 273 height 43
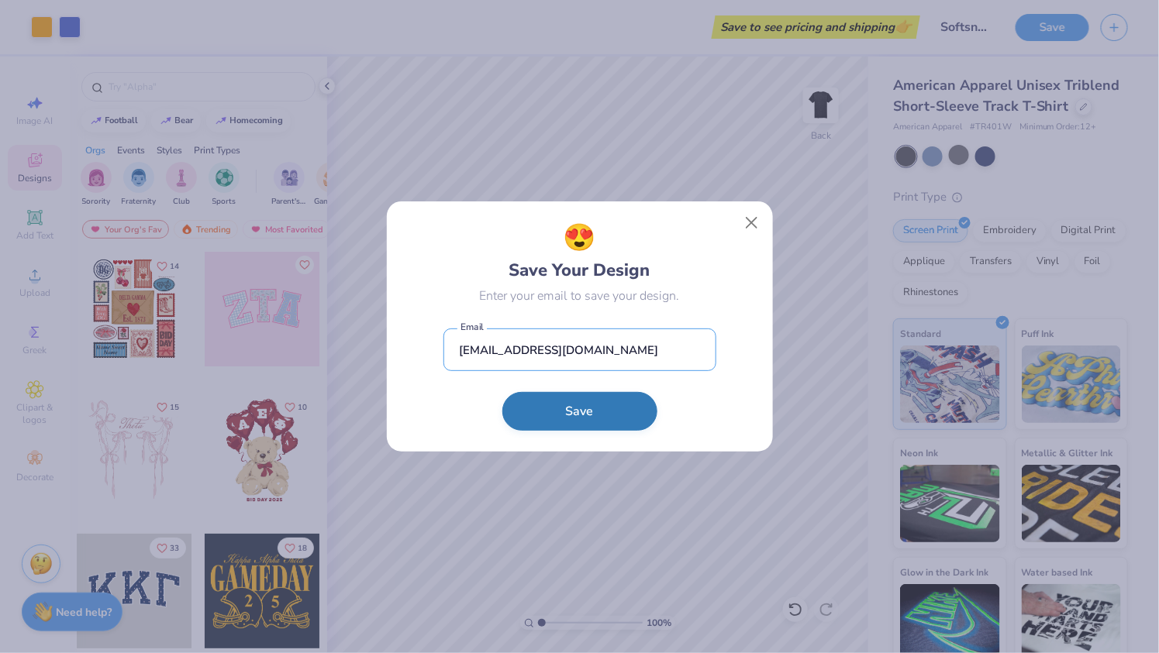
type input "reidvalfer@gmail.com"
click at [546, 405] on button "Save" at bounding box center [579, 411] width 155 height 39
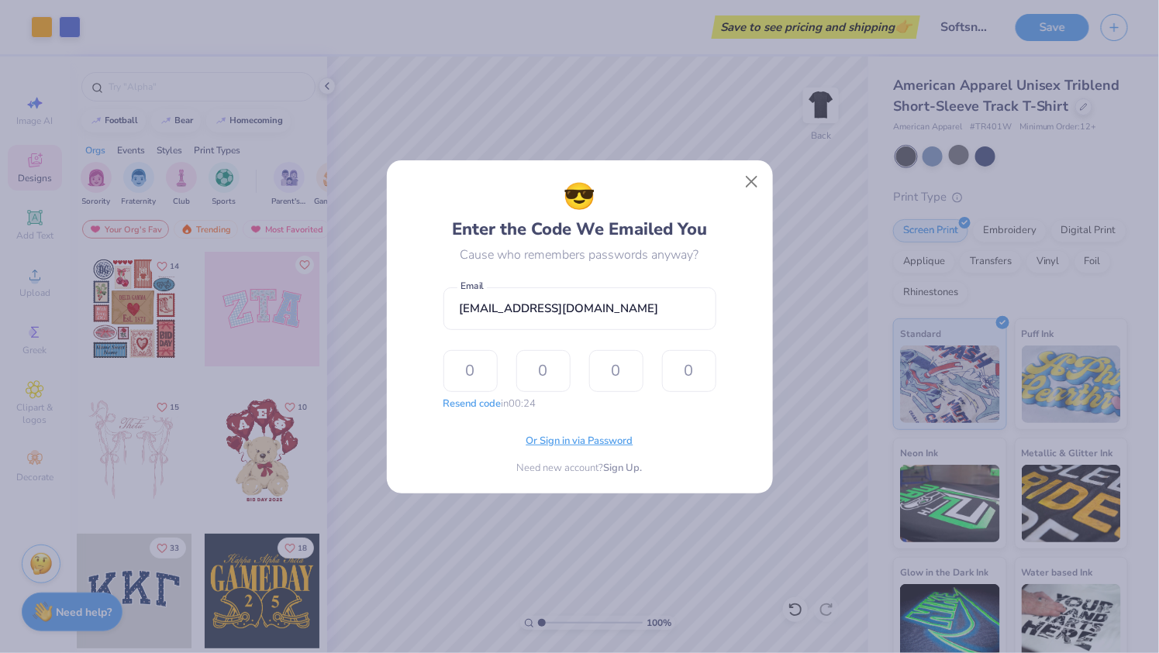
click at [599, 445] on span "Or Sign in via Password" at bounding box center [579, 442] width 107 height 16
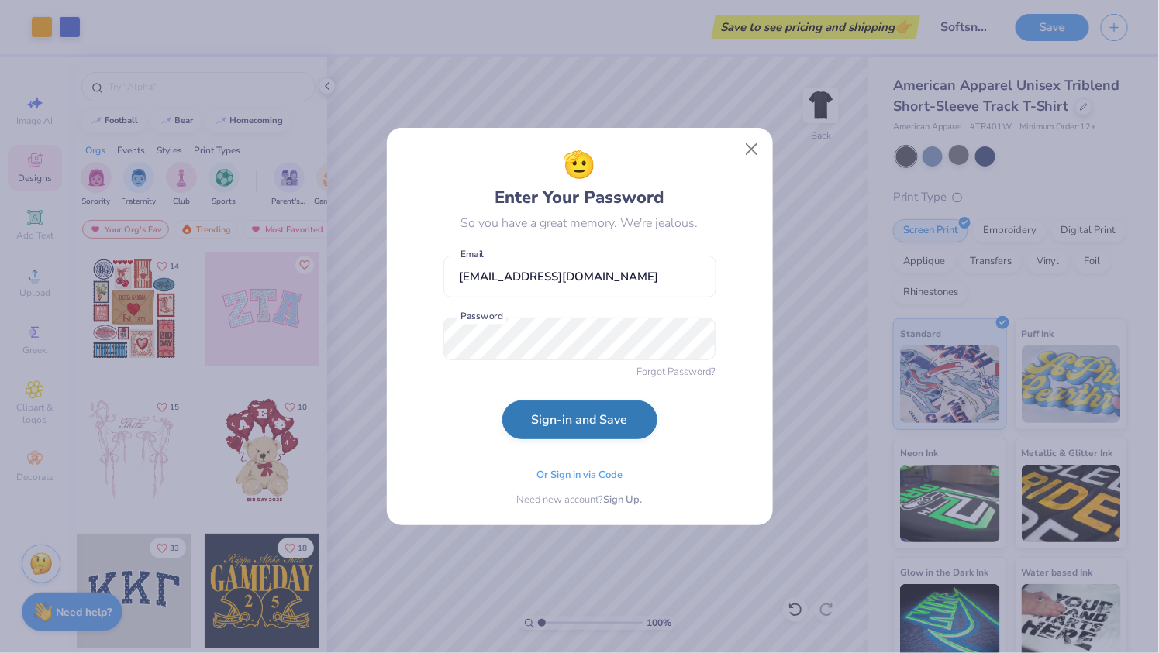
click at [590, 433] on button "Sign-in and Save" at bounding box center [579, 420] width 155 height 39
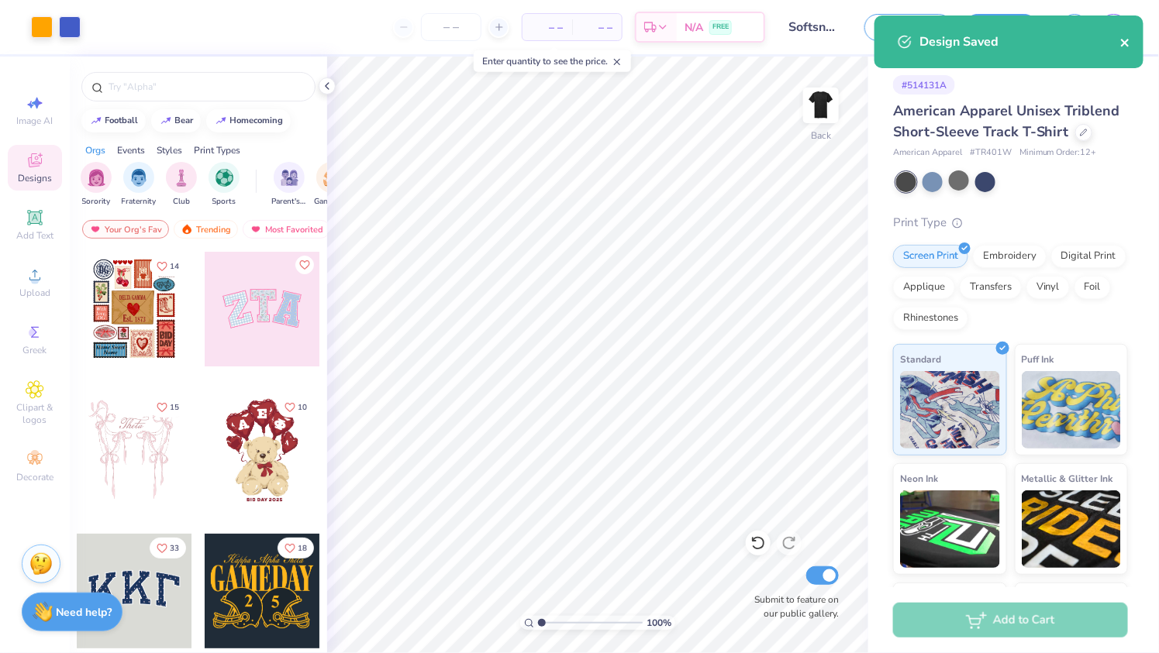
click at [1130, 37] on icon "close" at bounding box center [1125, 42] width 11 height 12
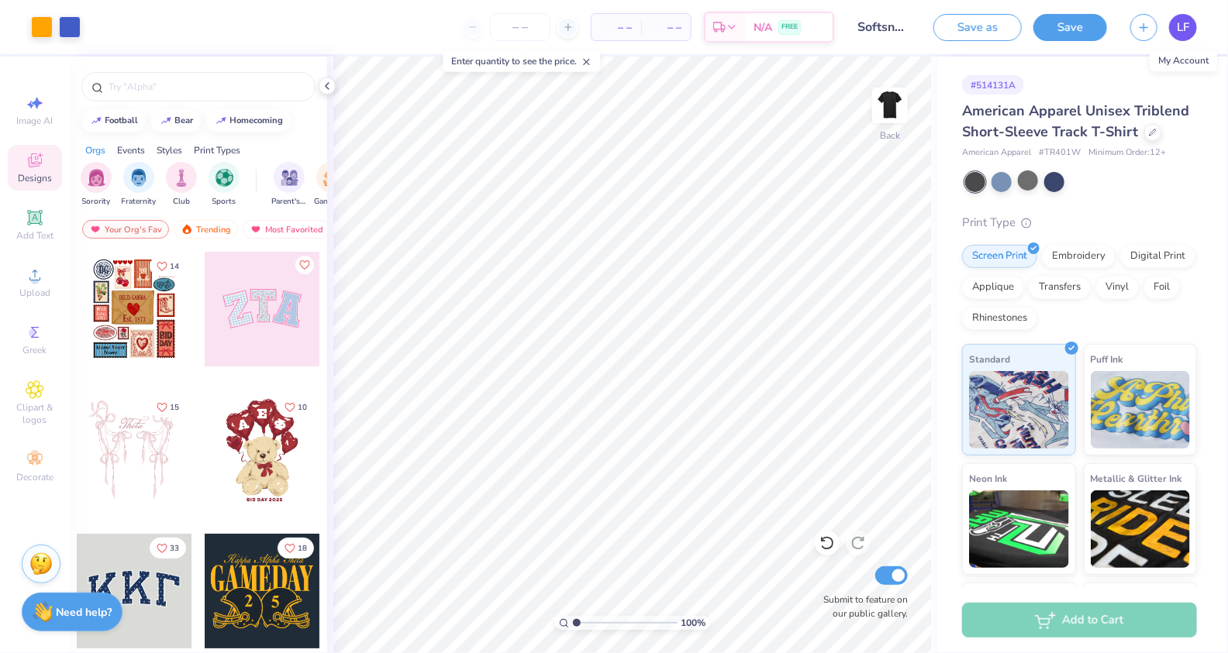
click at [1158, 24] on link "LF" at bounding box center [1183, 27] width 28 height 27
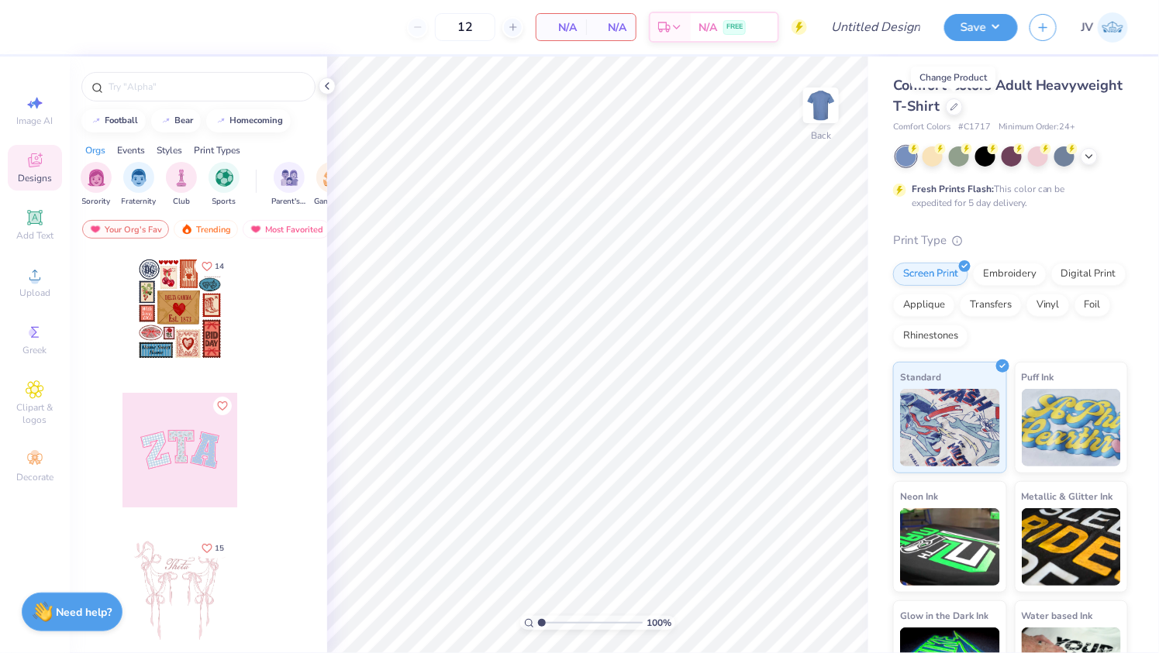
click at [962, 105] on div "Comfort Colors Adult Heavyweight T-Shirt" at bounding box center [1010, 96] width 235 height 42
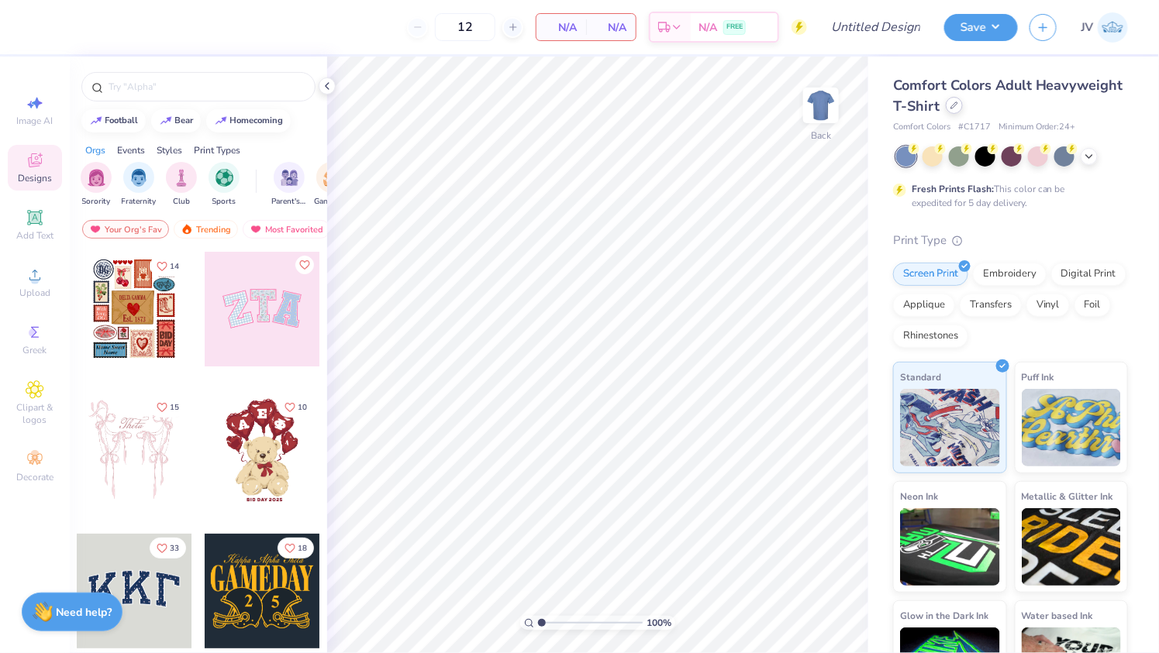
click at [960, 105] on div at bounding box center [954, 105] width 17 height 17
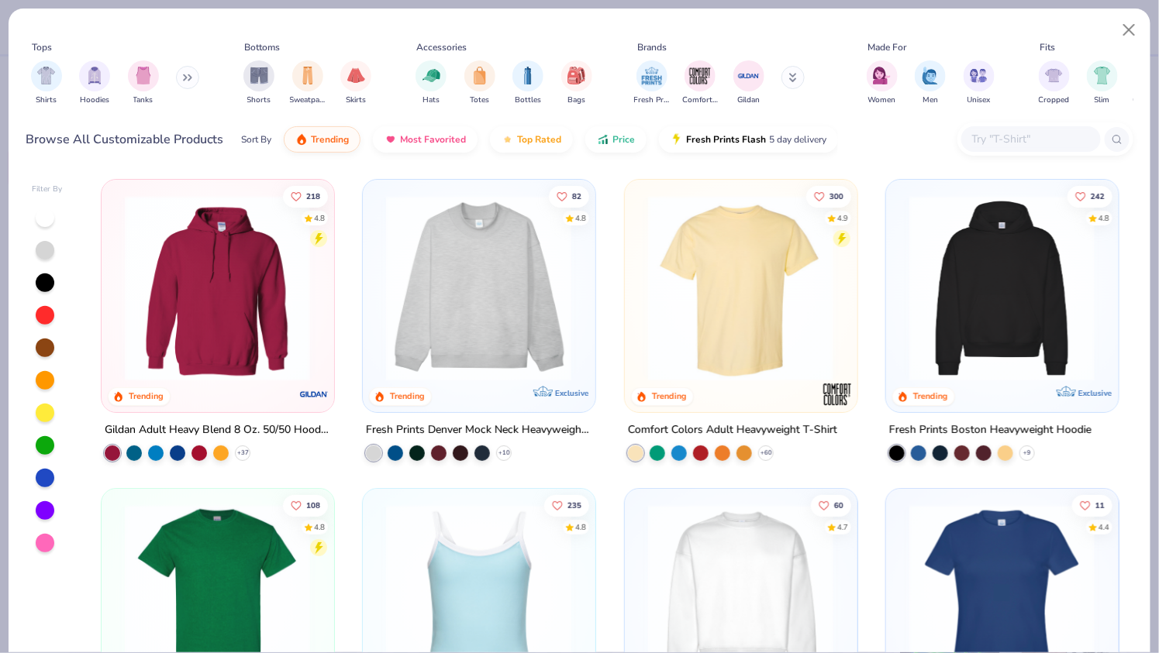
click at [1003, 139] on input "text" at bounding box center [1030, 139] width 119 height 18
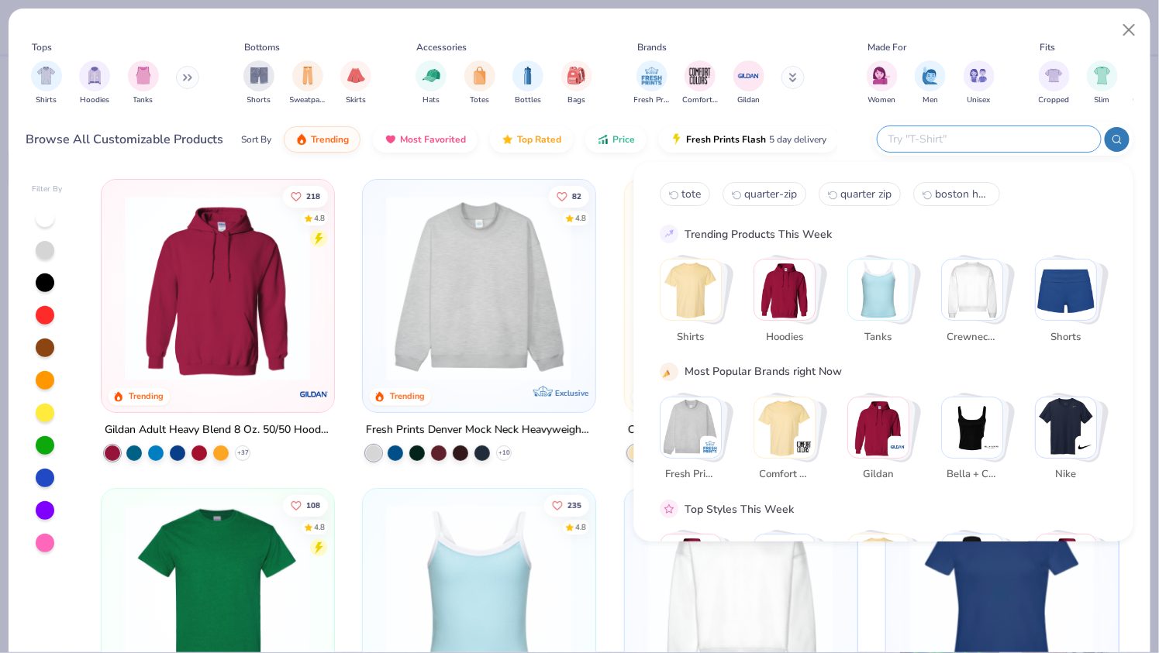
paste input "TR401US"
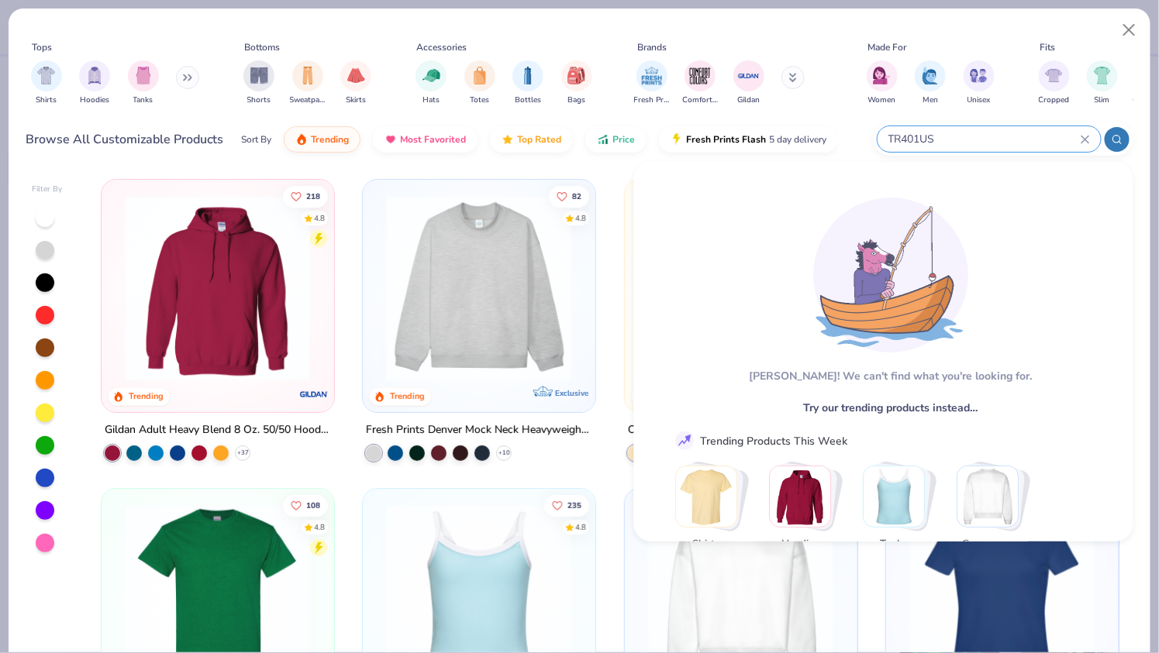
click at [1118, 137] on icon at bounding box center [1117, 139] width 11 height 11
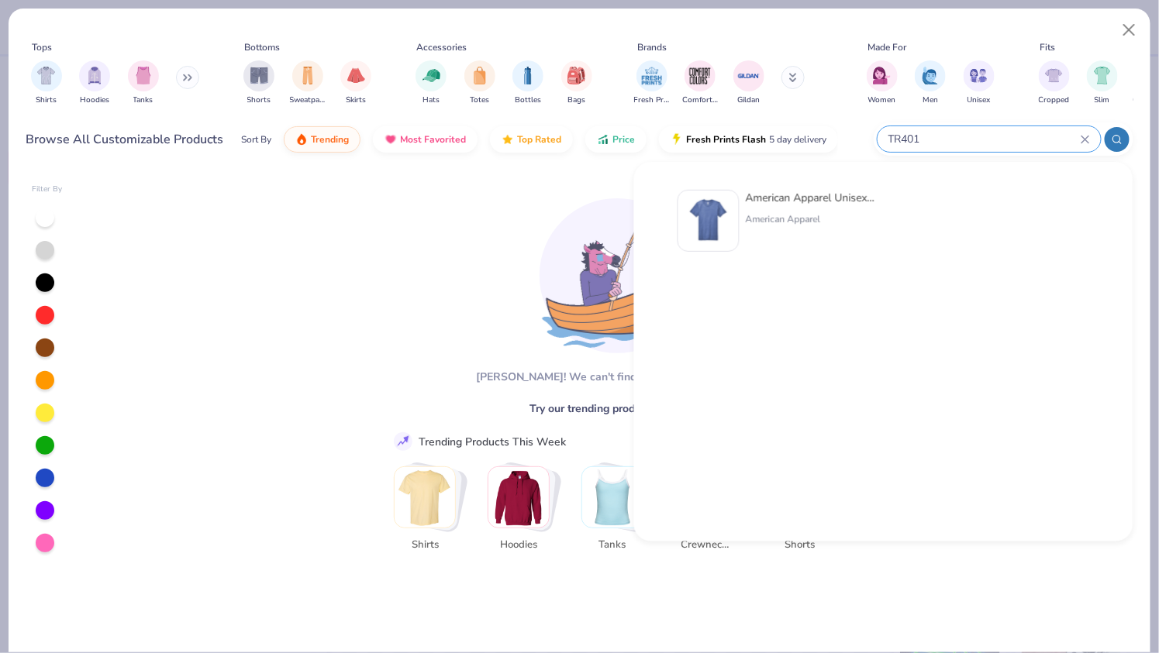
type input "TR401"
click at [876, 185] on div "American Apparel Unisex Triblend Short-Sleeve Track T-Shirt American Apparel" at bounding box center [883, 222] width 446 height 81
click at [839, 195] on div "American Apparel Unisex Triblend Short-Sleeve Track T-Shirt" at bounding box center [811, 198] width 130 height 16
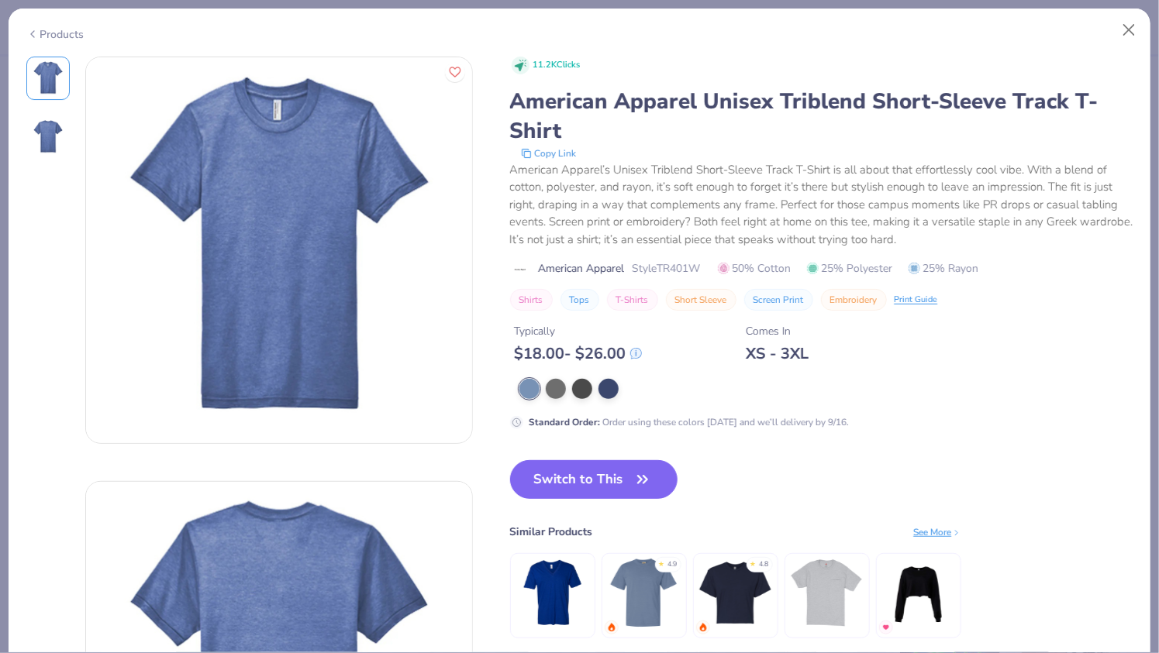
click at [693, 266] on span "Style TR401W" at bounding box center [667, 268] width 68 height 16
copy span "TR401W"
